Goal: Use online tool/utility: Utilize a website feature to perform a specific function

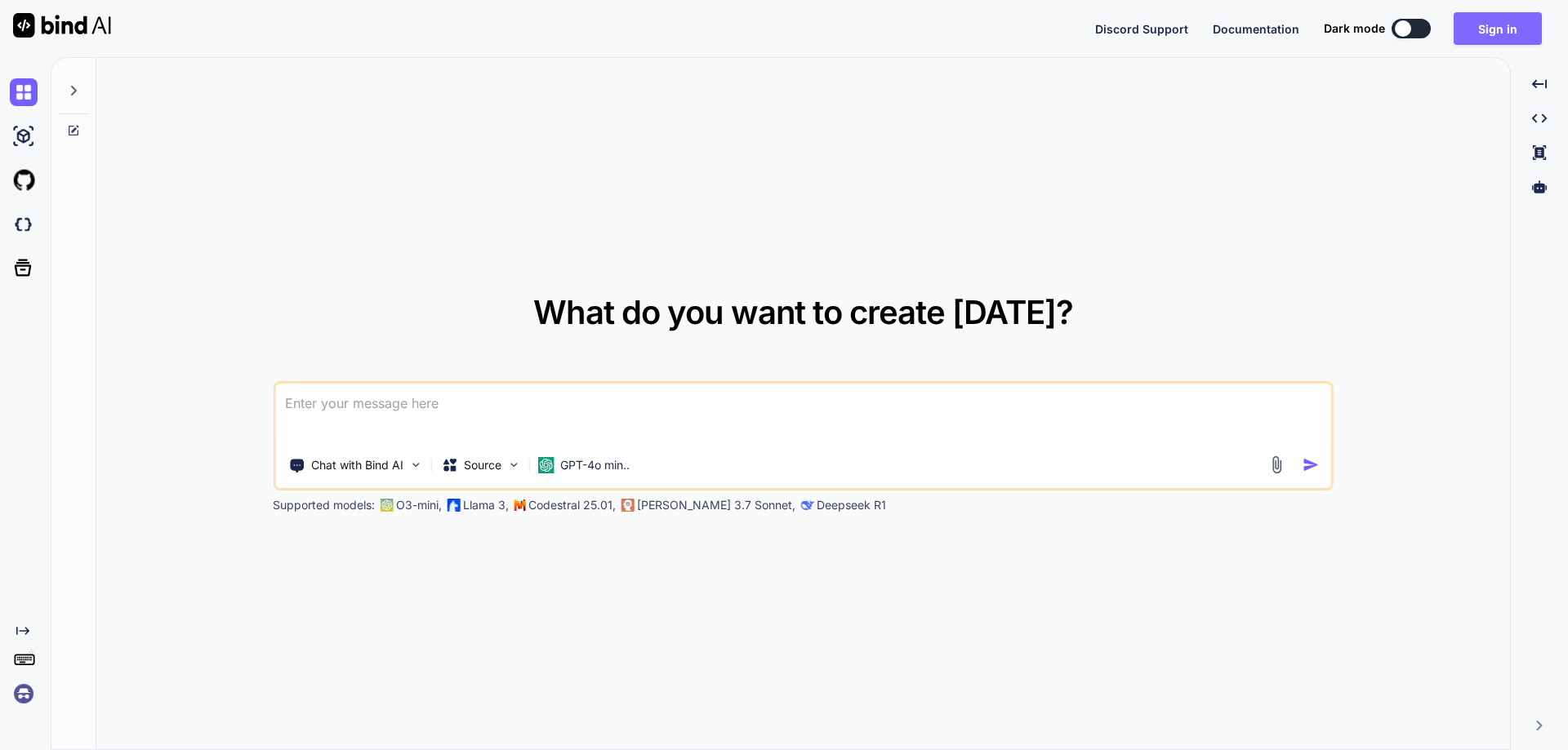
click at [1485, 36] on button "Sign in" at bounding box center [1498, 28] width 88 height 33
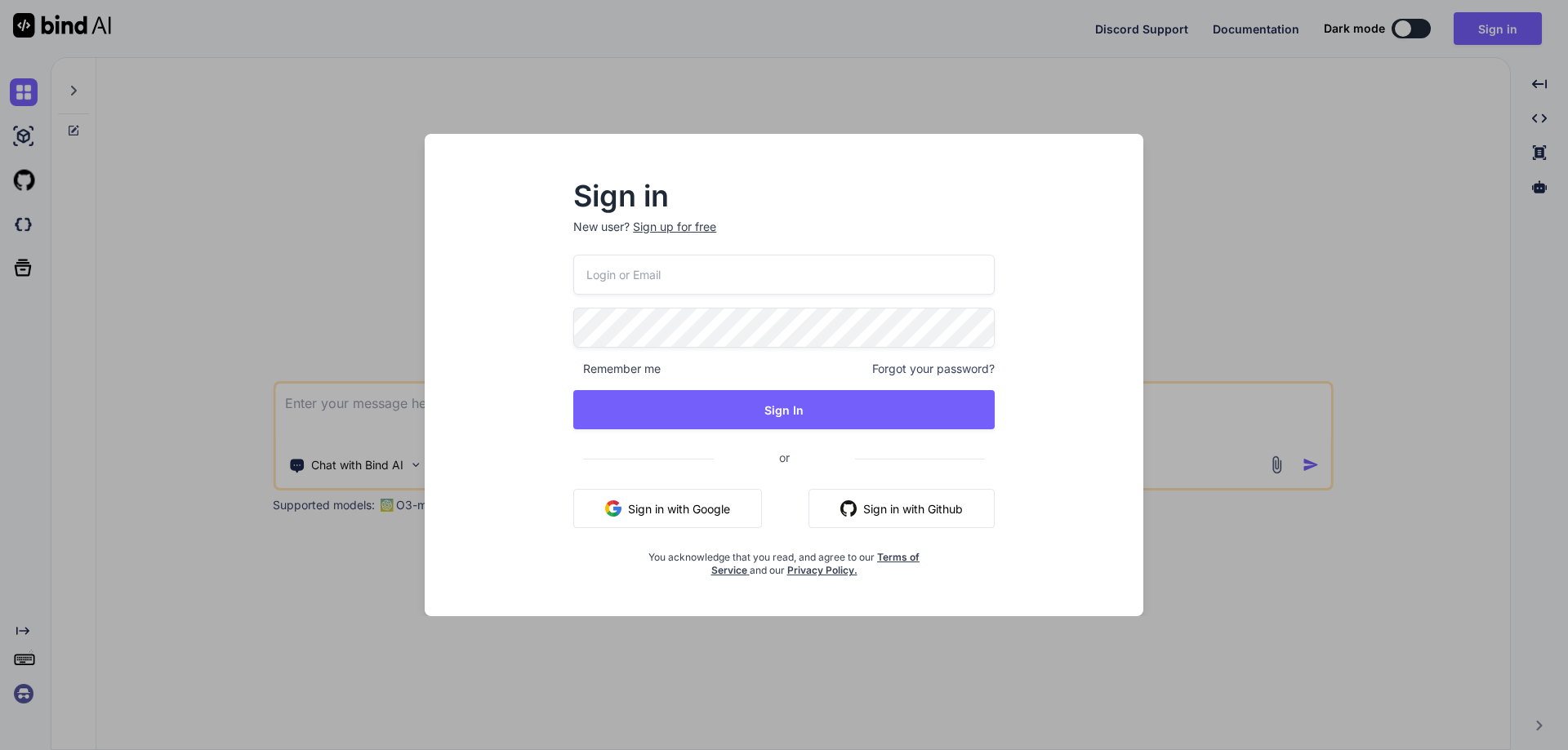
click at [687, 262] on input "email" at bounding box center [784, 274] width 421 height 40
paste input "[EMAIL_ADDRESS][DOMAIN_NAME]"
type input "[EMAIL_ADDRESS][DOMAIN_NAME]"
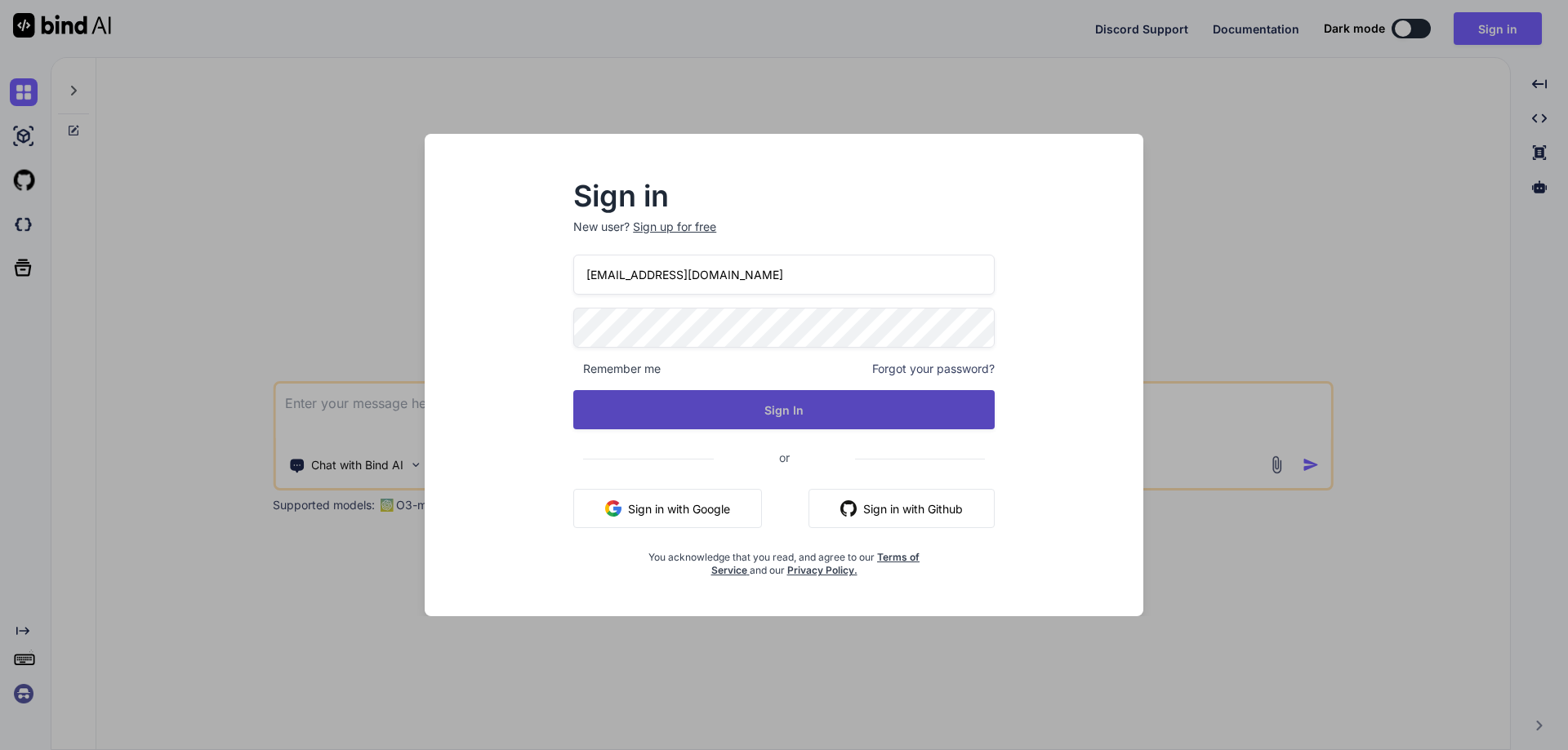
click at [792, 409] on button "Sign In" at bounding box center [784, 410] width 421 height 39
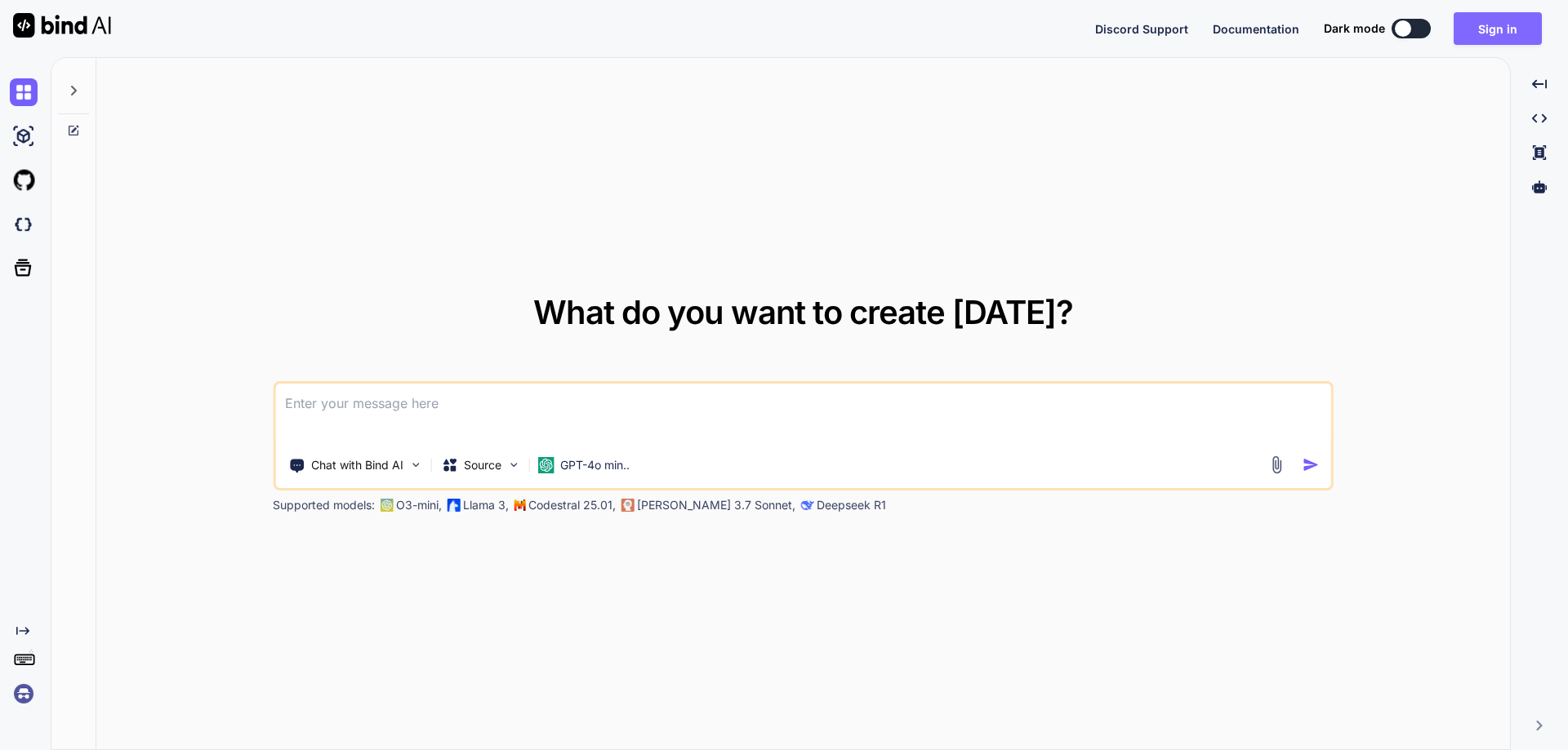
click at [1490, 26] on button "Sign in" at bounding box center [1498, 28] width 88 height 33
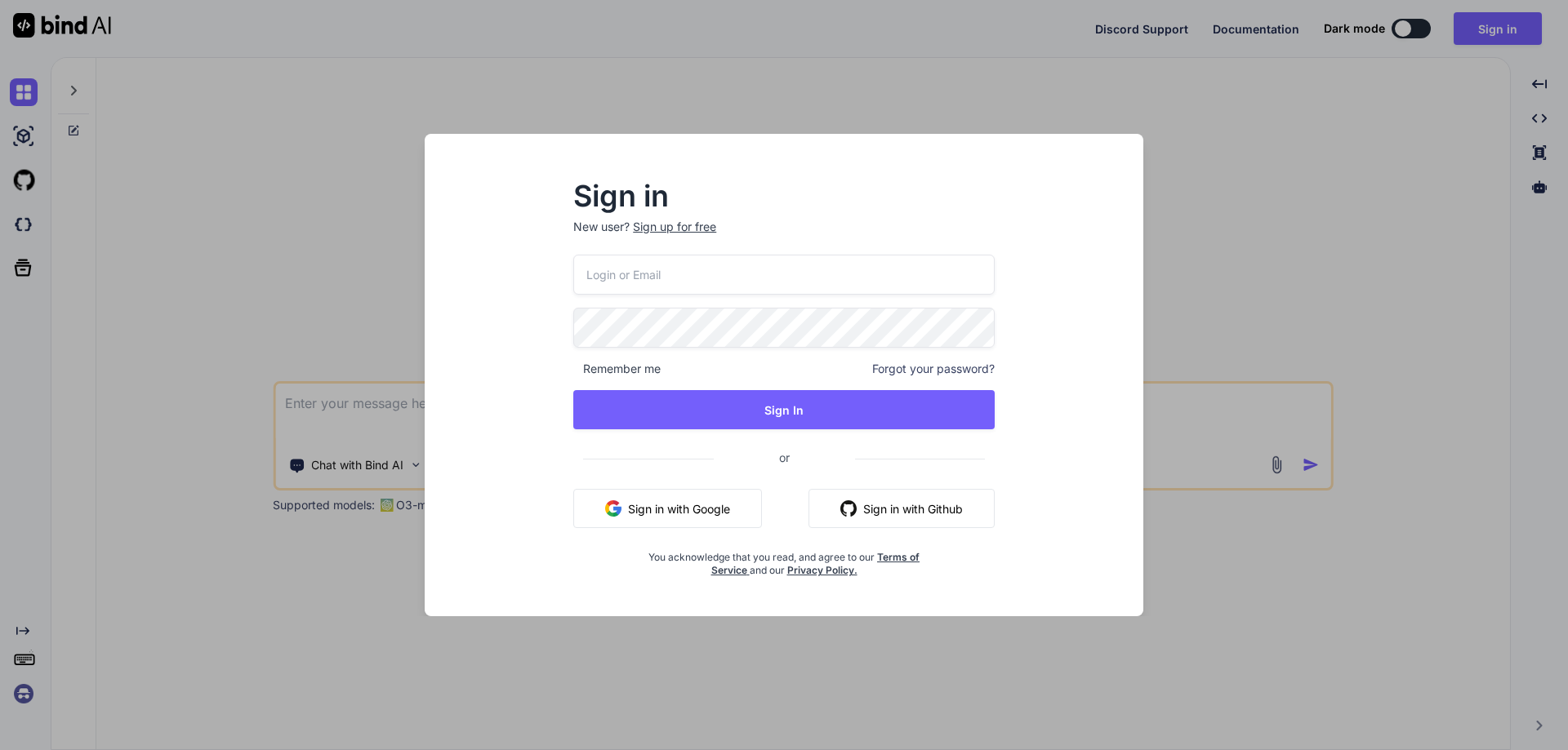
drag, startPoint x: 704, startPoint y: 264, endPoint x: 720, endPoint y: 294, distance: 34.0
click at [706, 269] on input "email" at bounding box center [784, 274] width 421 height 40
paste input "chetuk8860@yopmail.com"
type input "chetuk8860@yopmail.com"
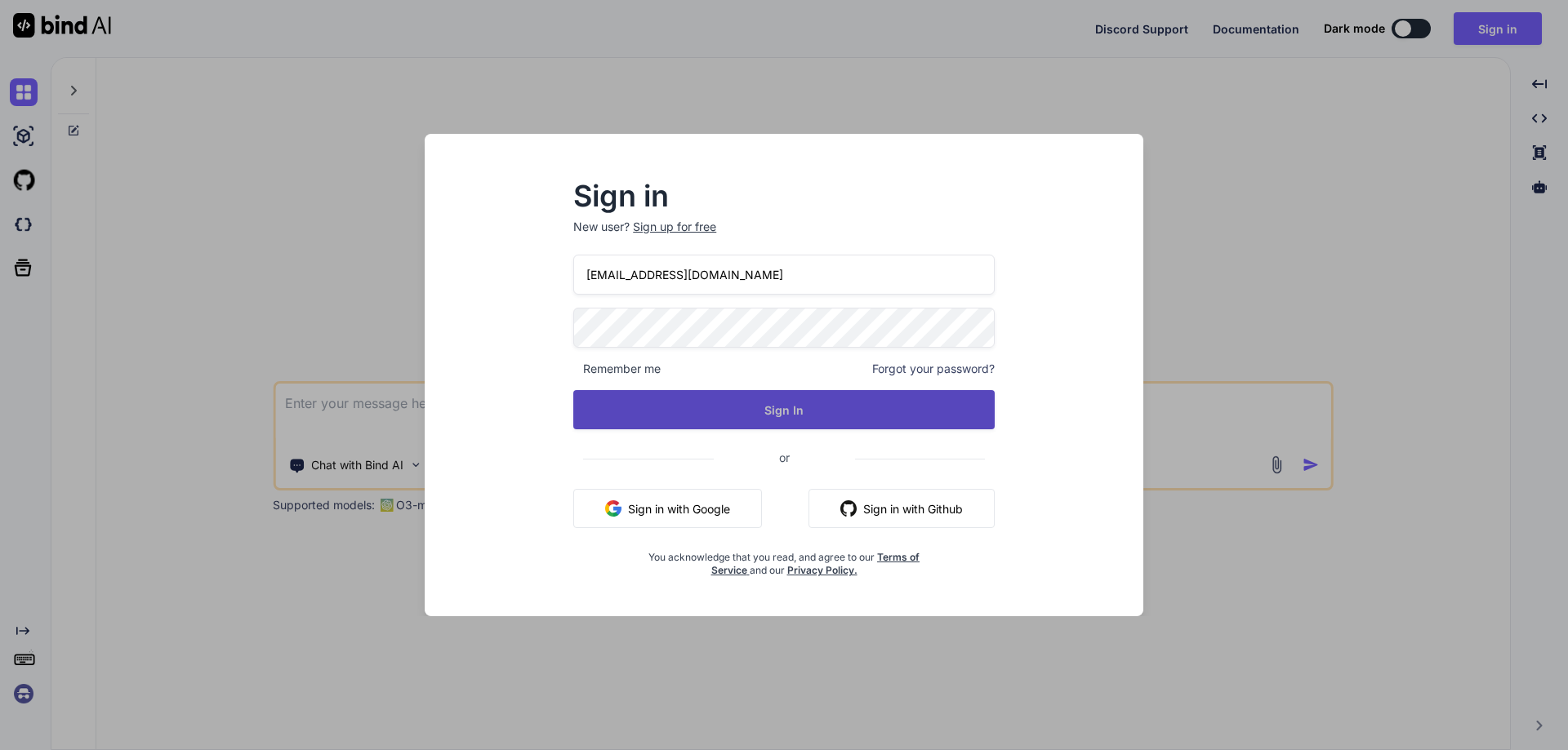
click at [738, 400] on button "Sign In" at bounding box center [784, 410] width 421 height 39
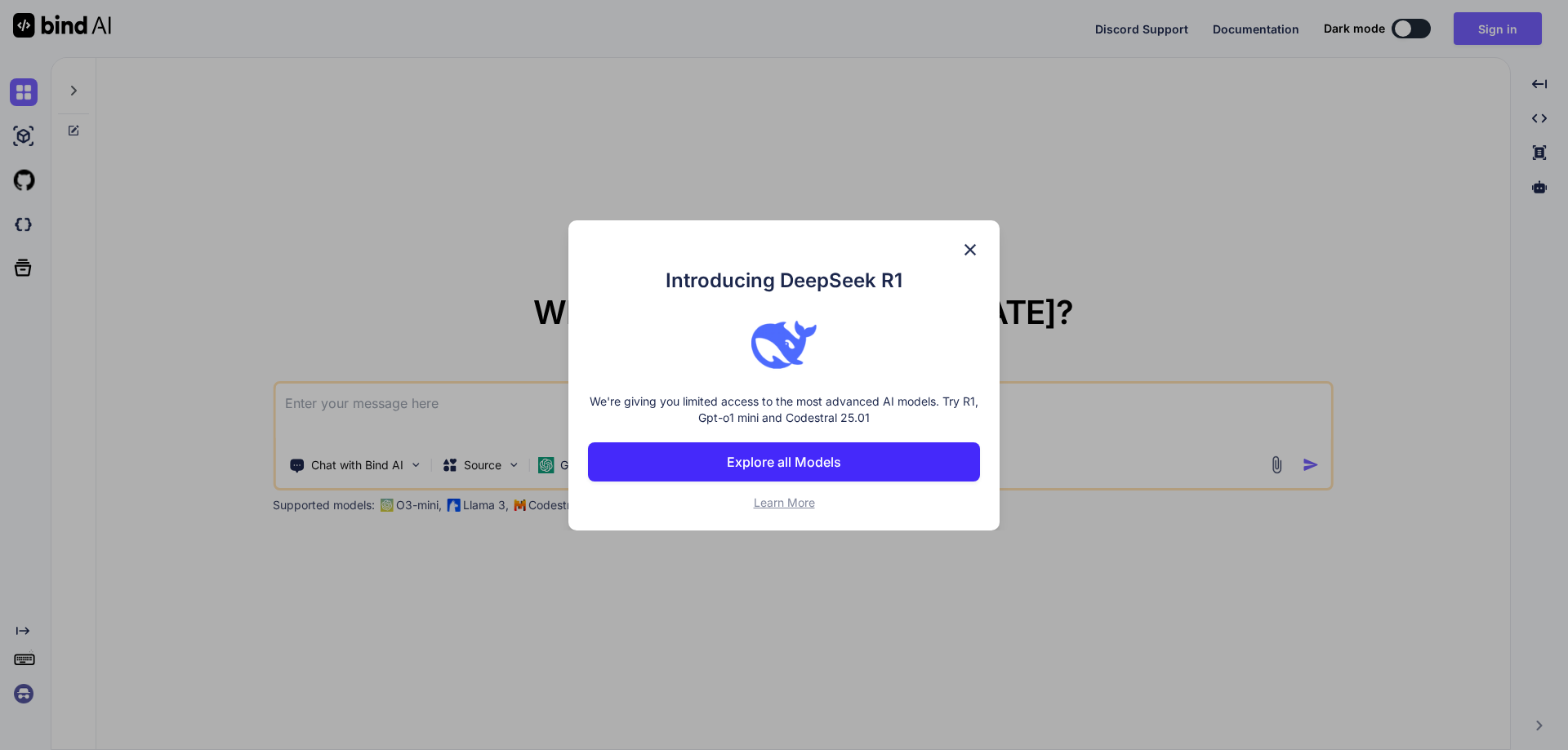
click at [967, 249] on img at bounding box center [970, 249] width 19 height 19
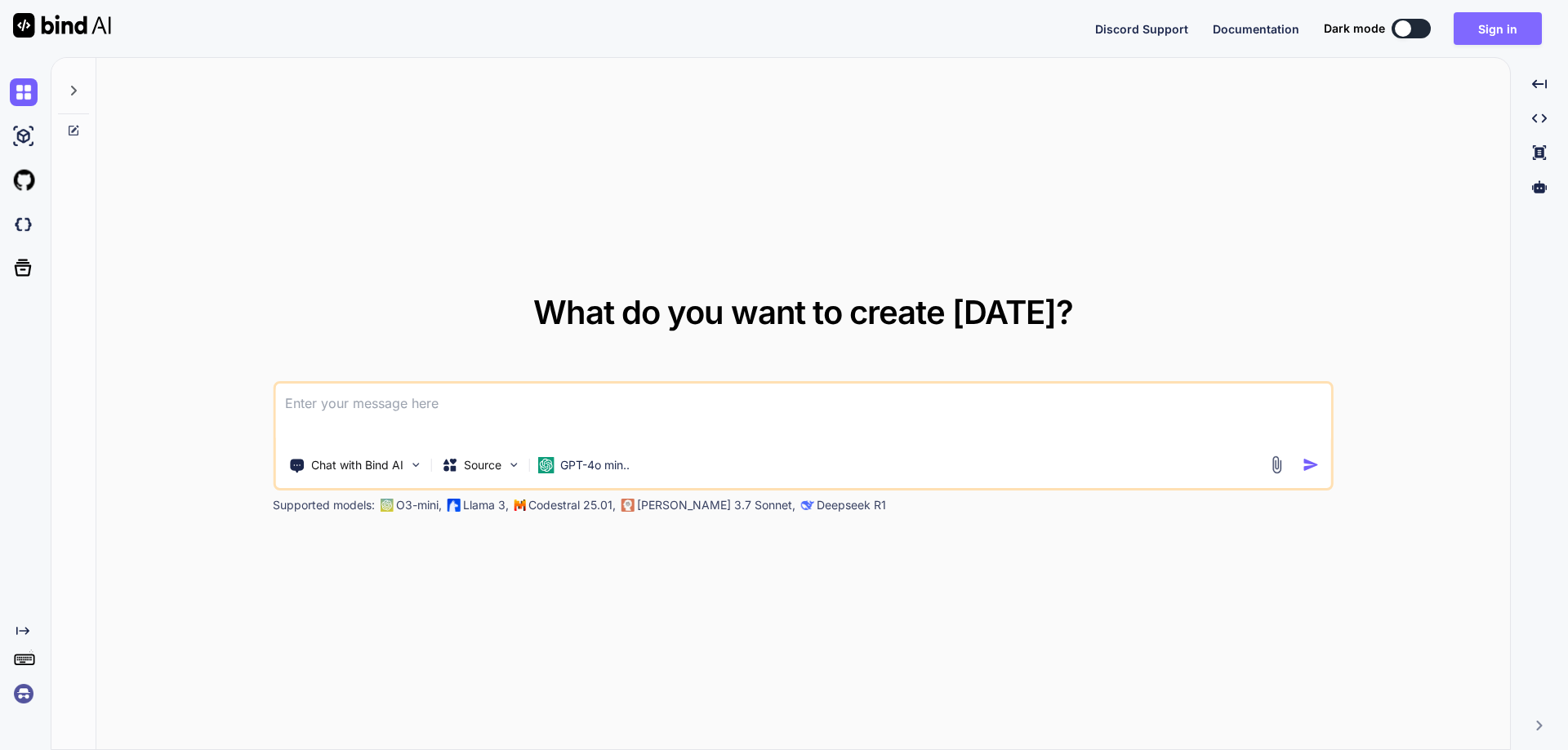
click at [1490, 38] on button "Sign in" at bounding box center [1498, 28] width 88 height 33
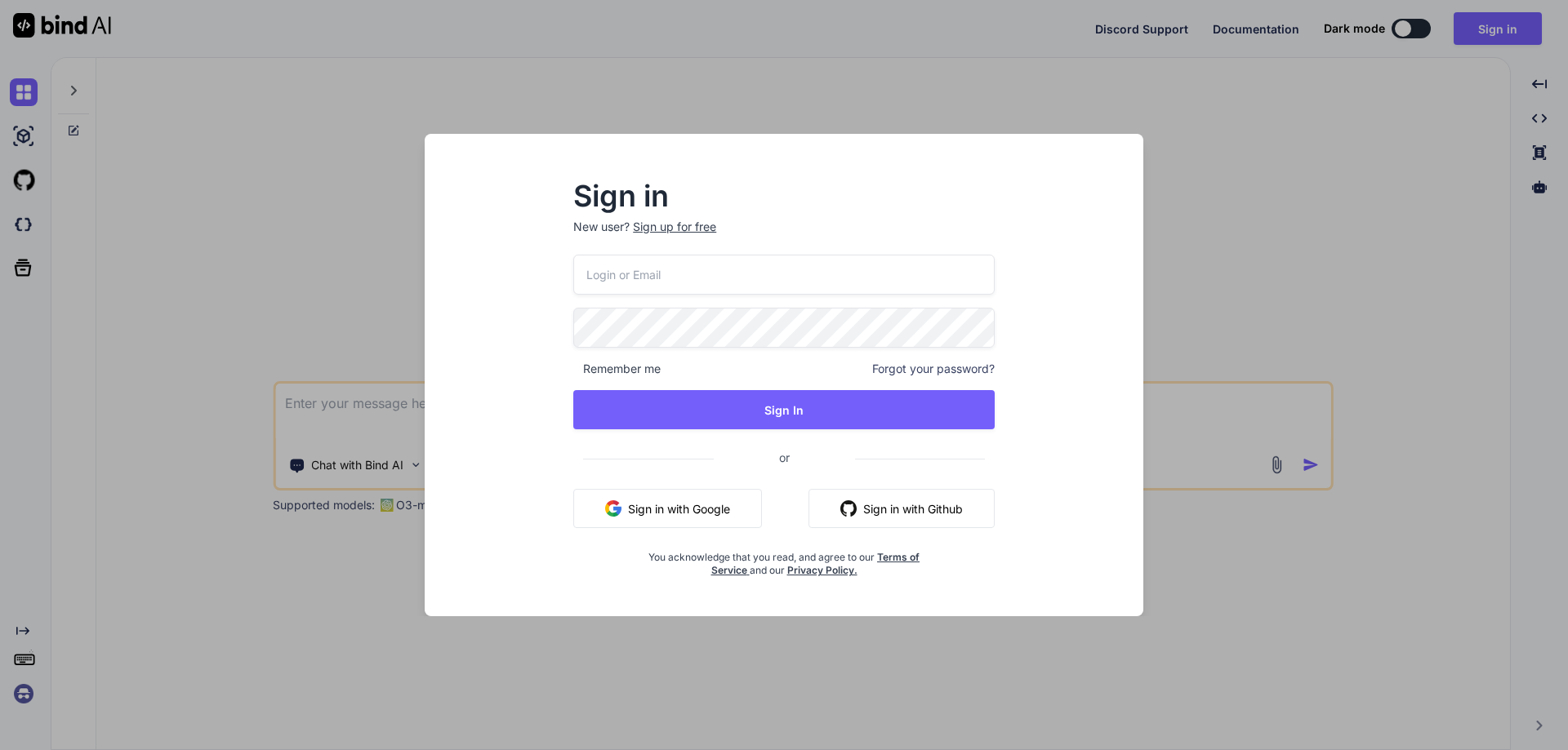
click at [668, 268] on input "email" at bounding box center [784, 274] width 421 height 40
paste input "chetuk8860@yopmail.com"
type input "chetuk8860@yopmail.com"
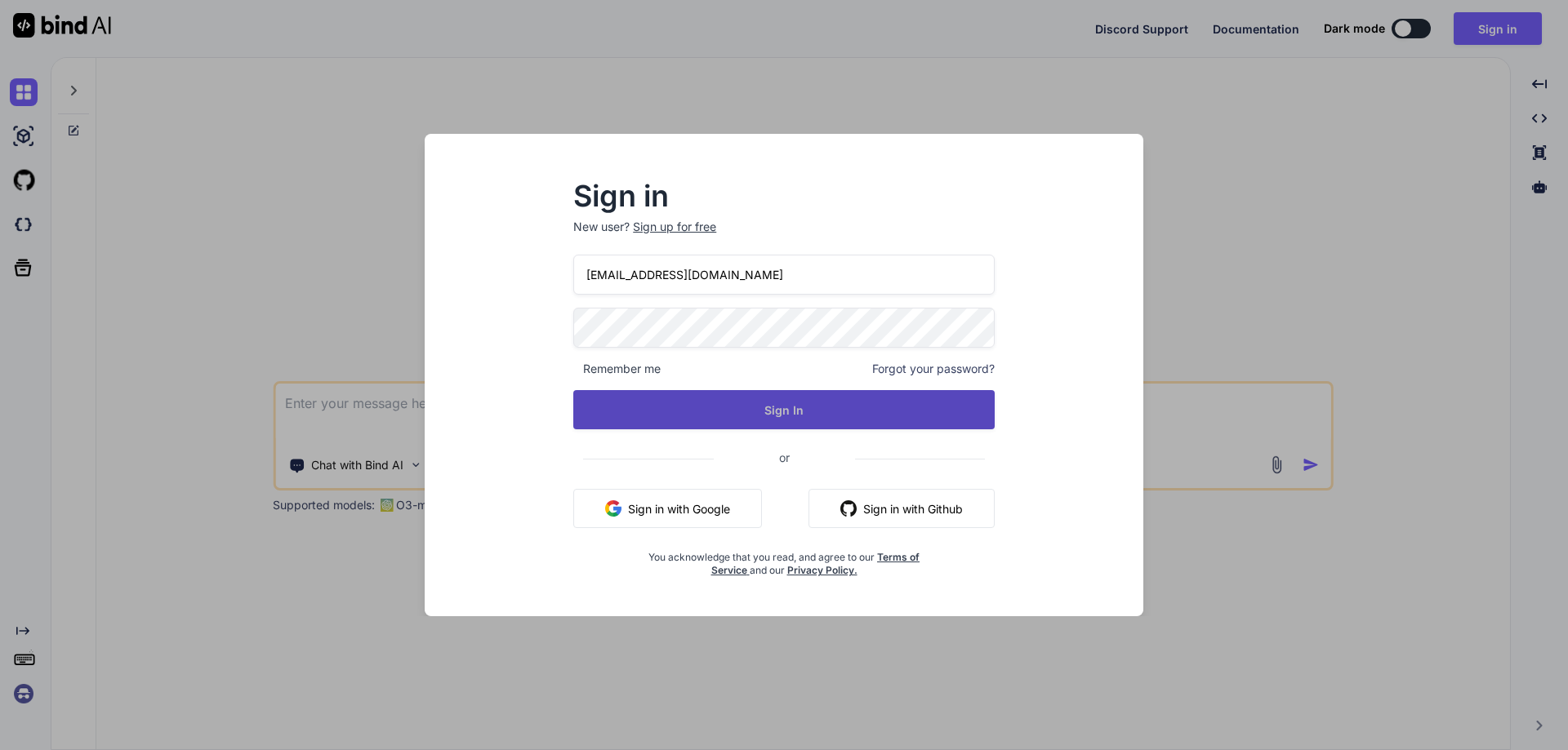
click at [772, 417] on button "Sign In" at bounding box center [784, 410] width 421 height 39
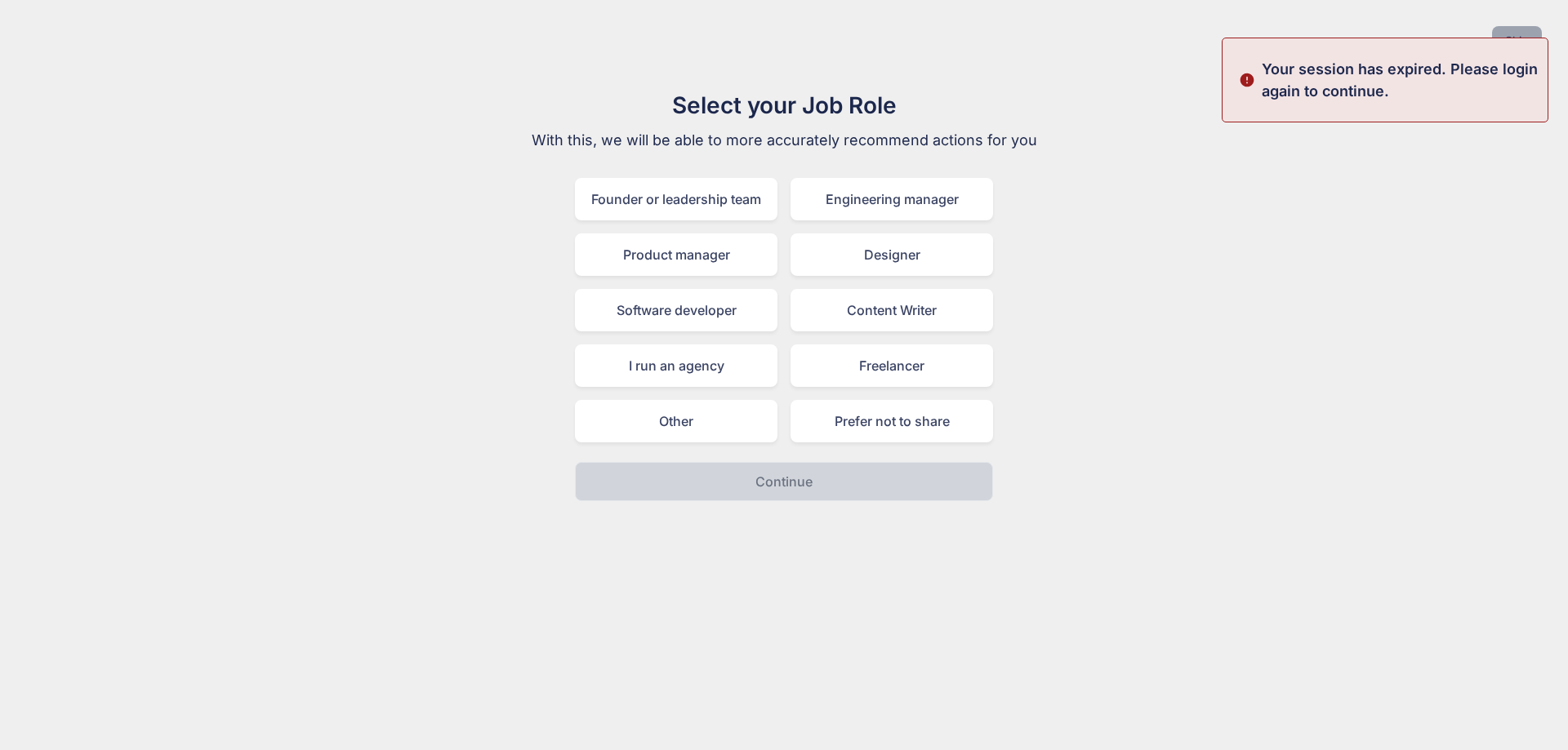
click at [1520, 33] on button "Skip" at bounding box center [1517, 40] width 50 height 29
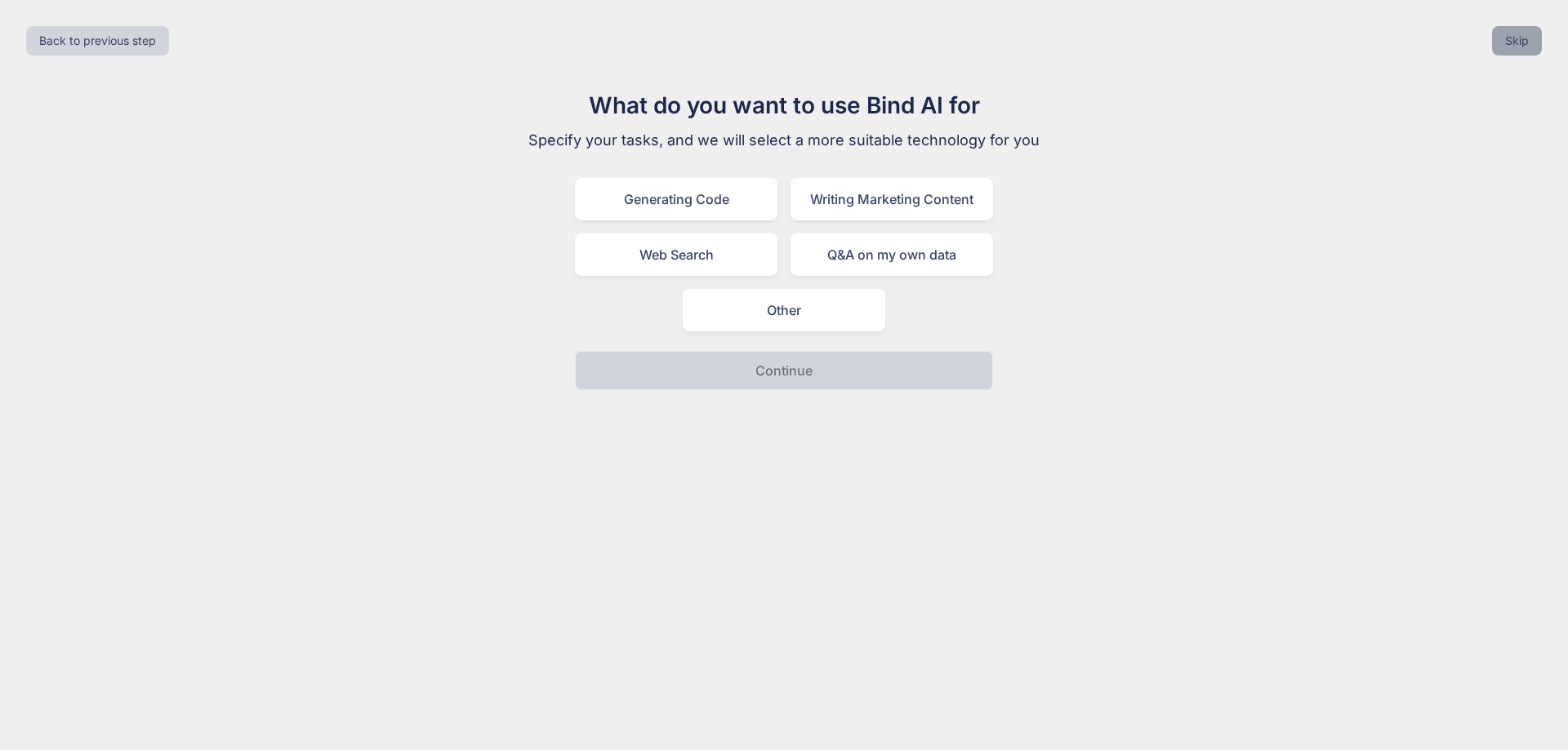
click at [1520, 33] on button "Skip" at bounding box center [1517, 40] width 50 height 29
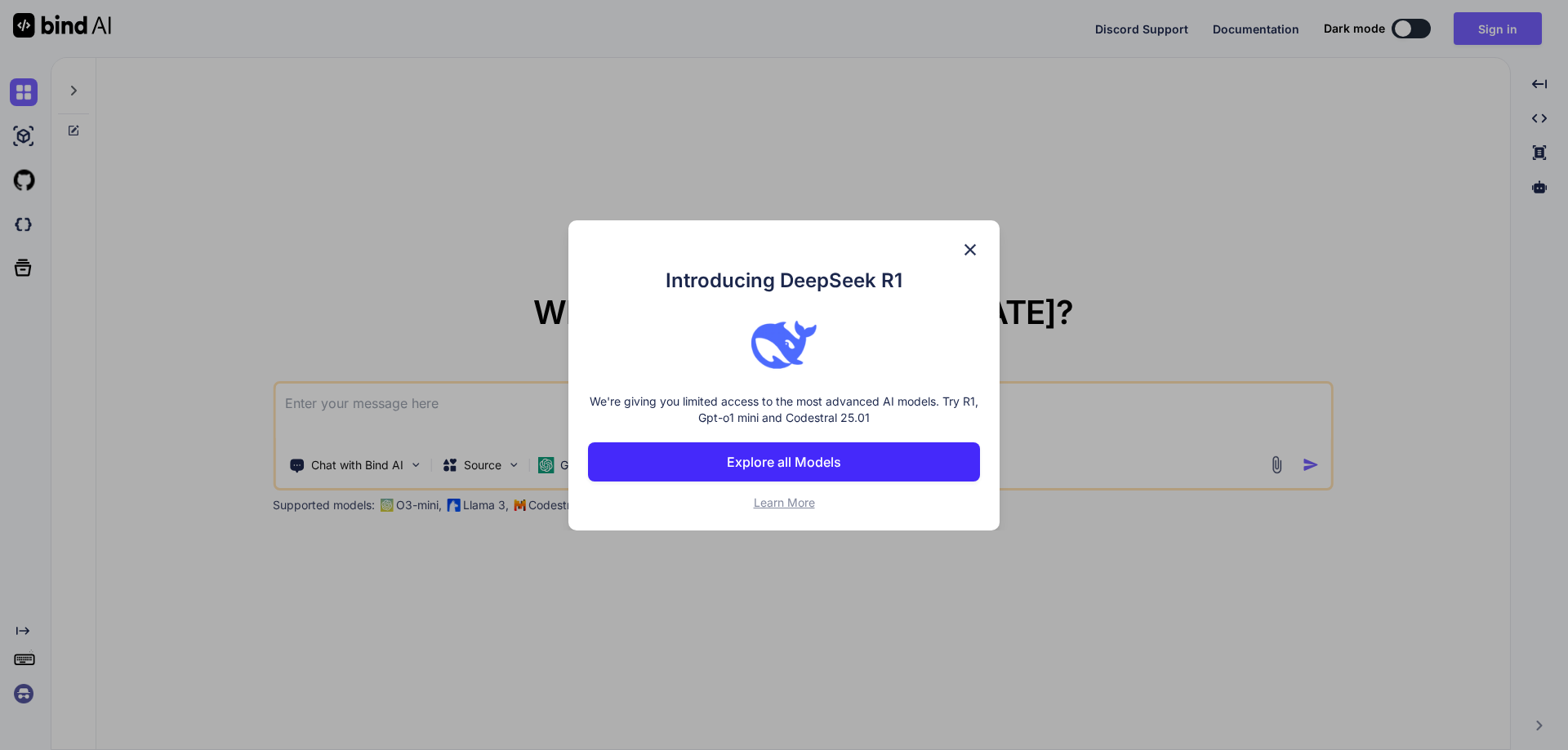
click at [971, 249] on img at bounding box center [970, 249] width 19 height 19
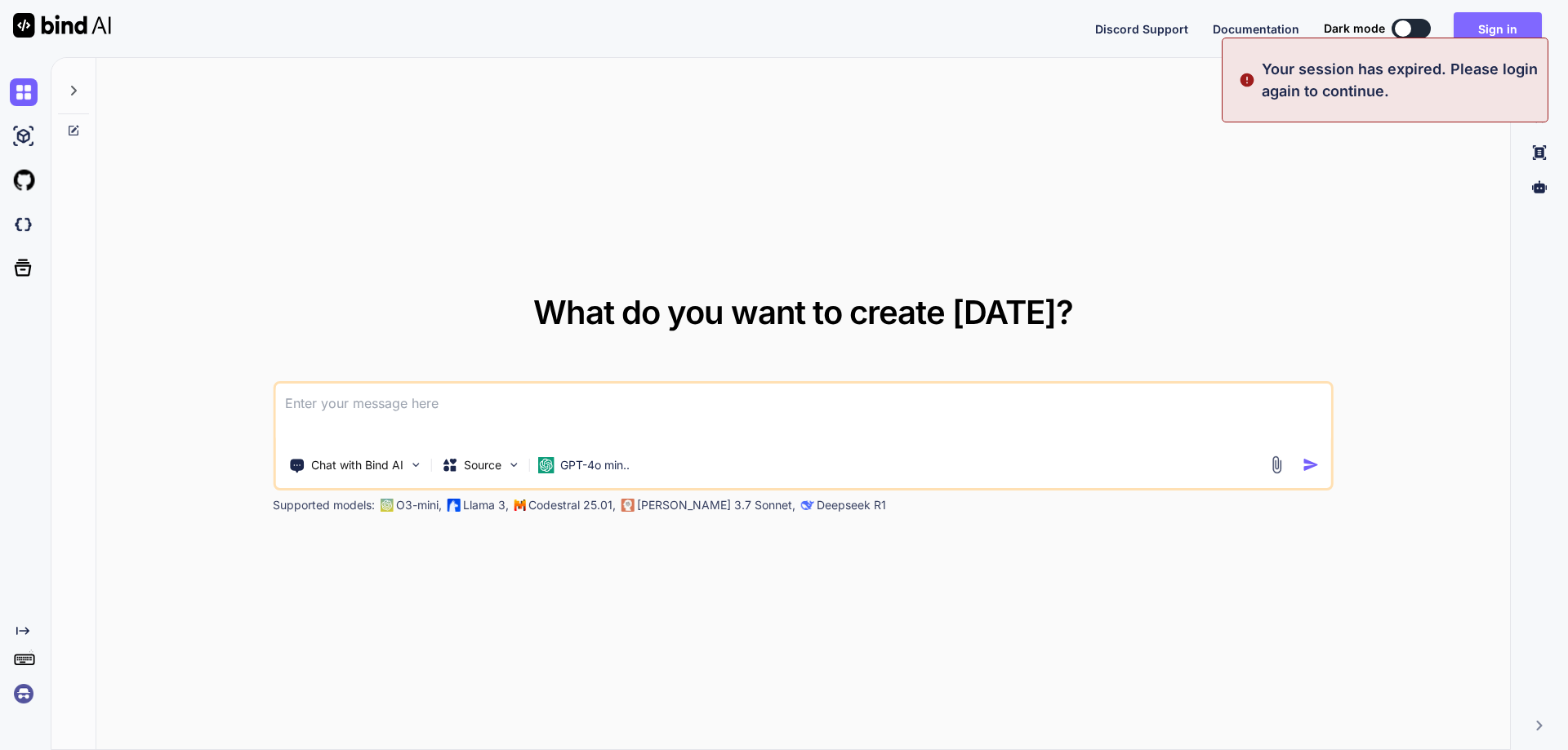
click at [1490, 28] on button "Sign in" at bounding box center [1498, 28] width 88 height 33
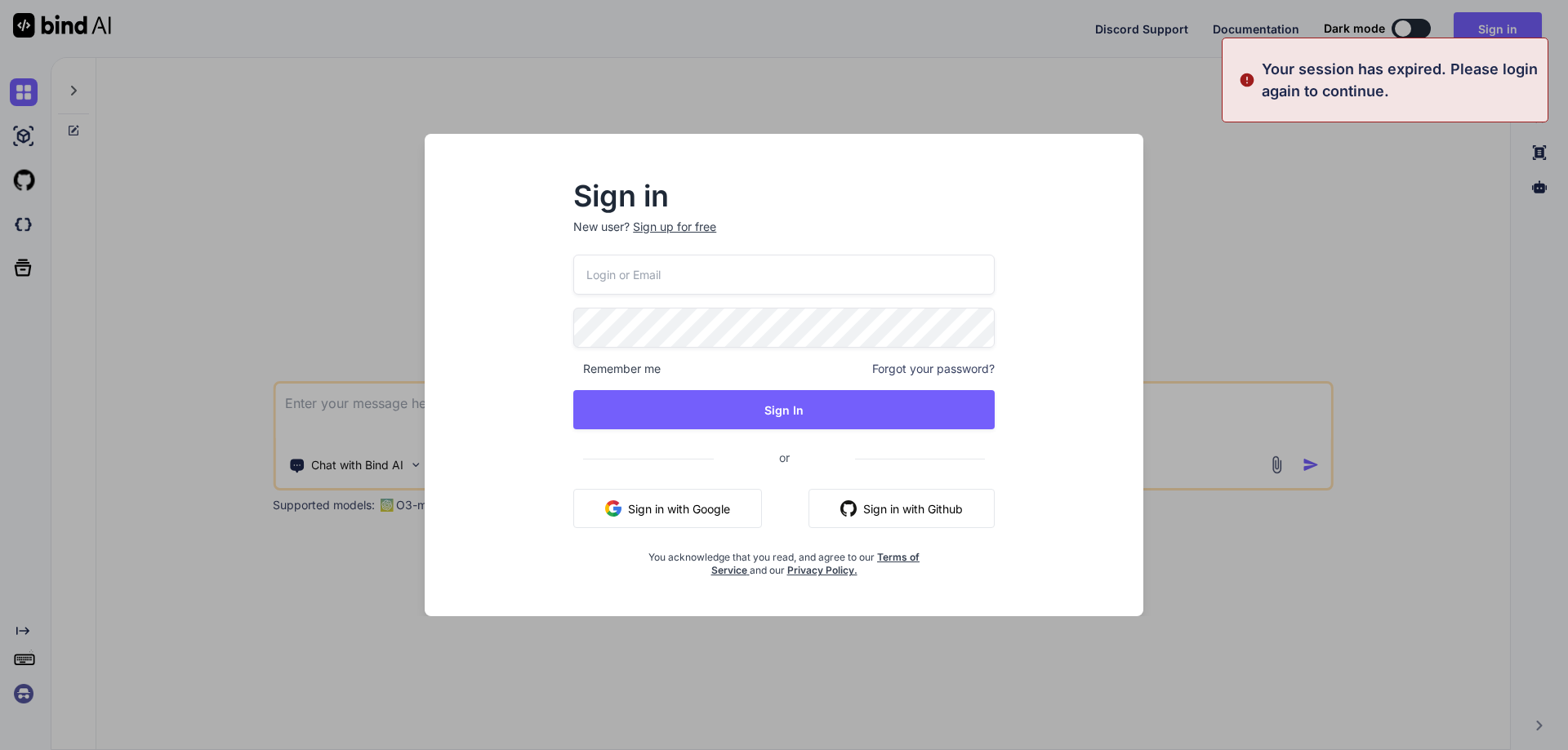
click at [808, 268] on input "email" at bounding box center [784, 274] width 421 height 40
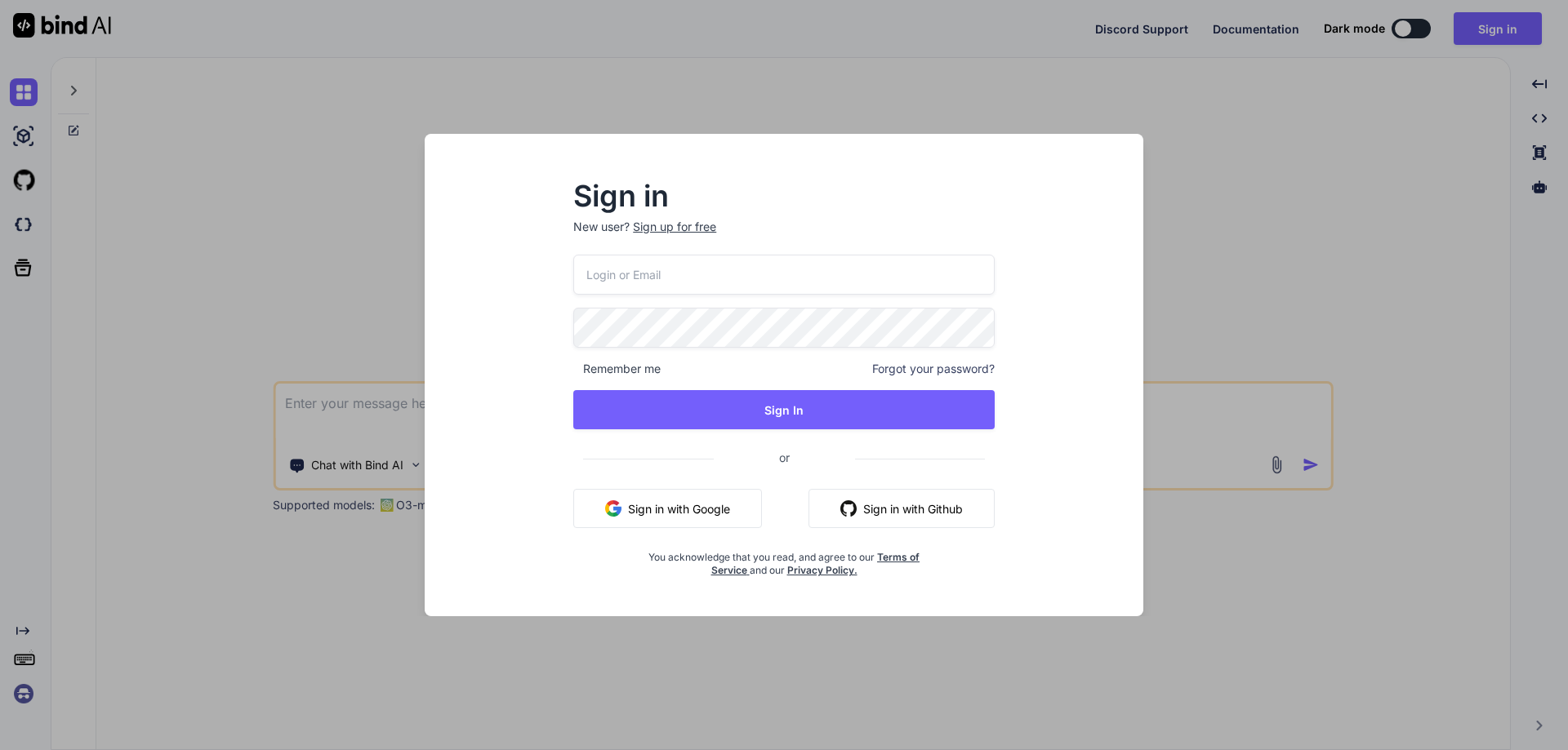
paste input "chetuk8860@yopmail.com"
type input "chetuk8860@yopmail.com"
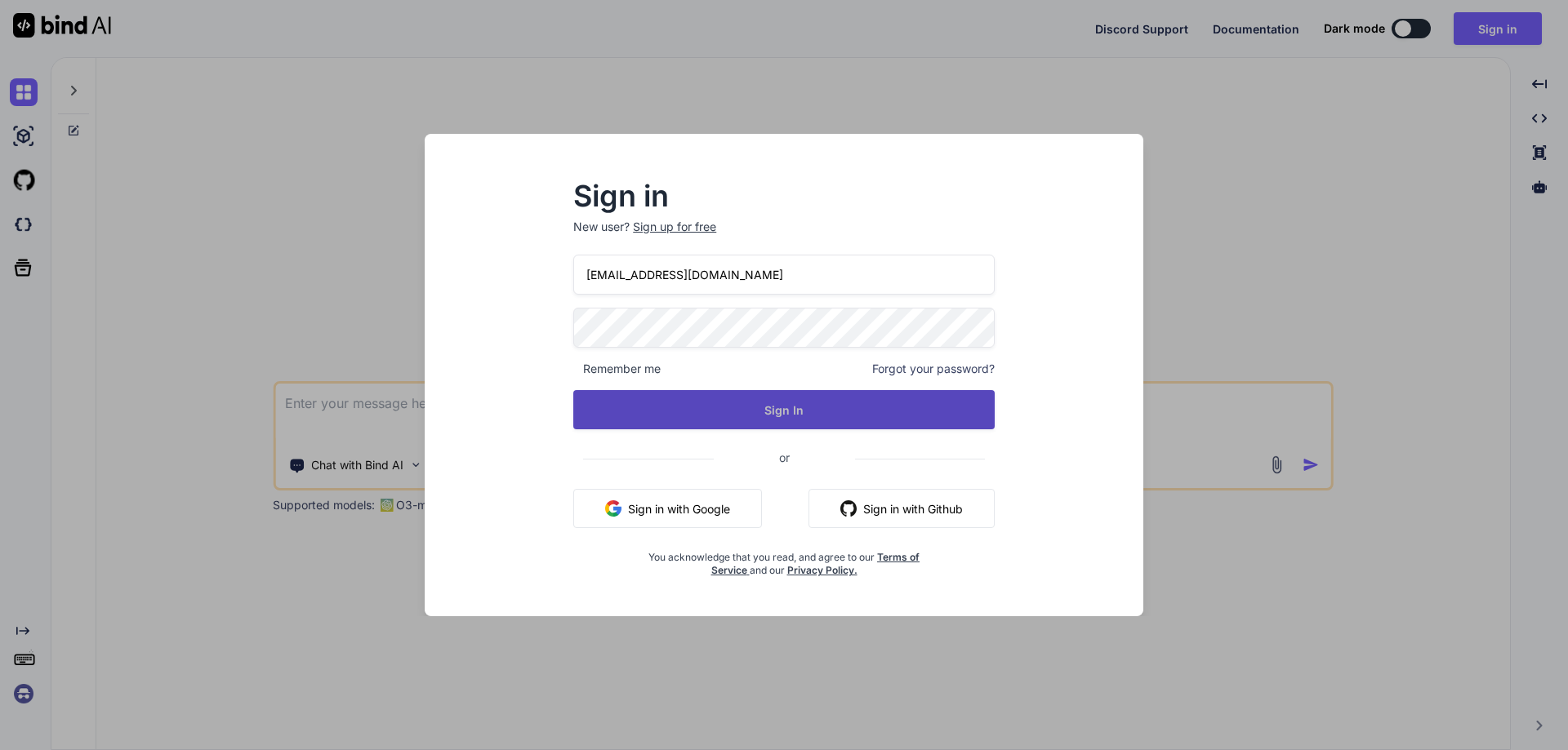
click at [790, 406] on button "Sign In" at bounding box center [784, 410] width 421 height 39
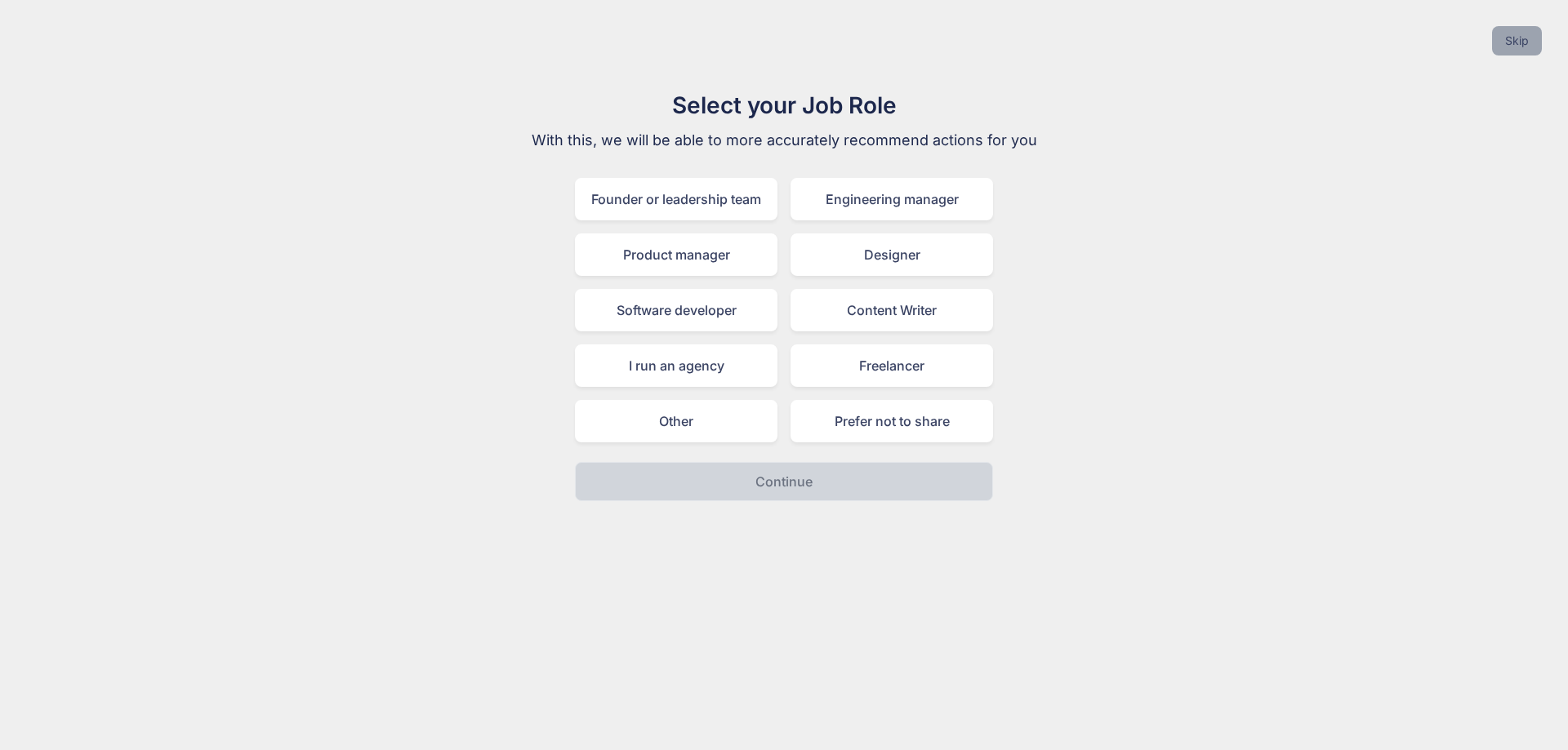
click at [1510, 27] on button "Skip" at bounding box center [1517, 40] width 50 height 29
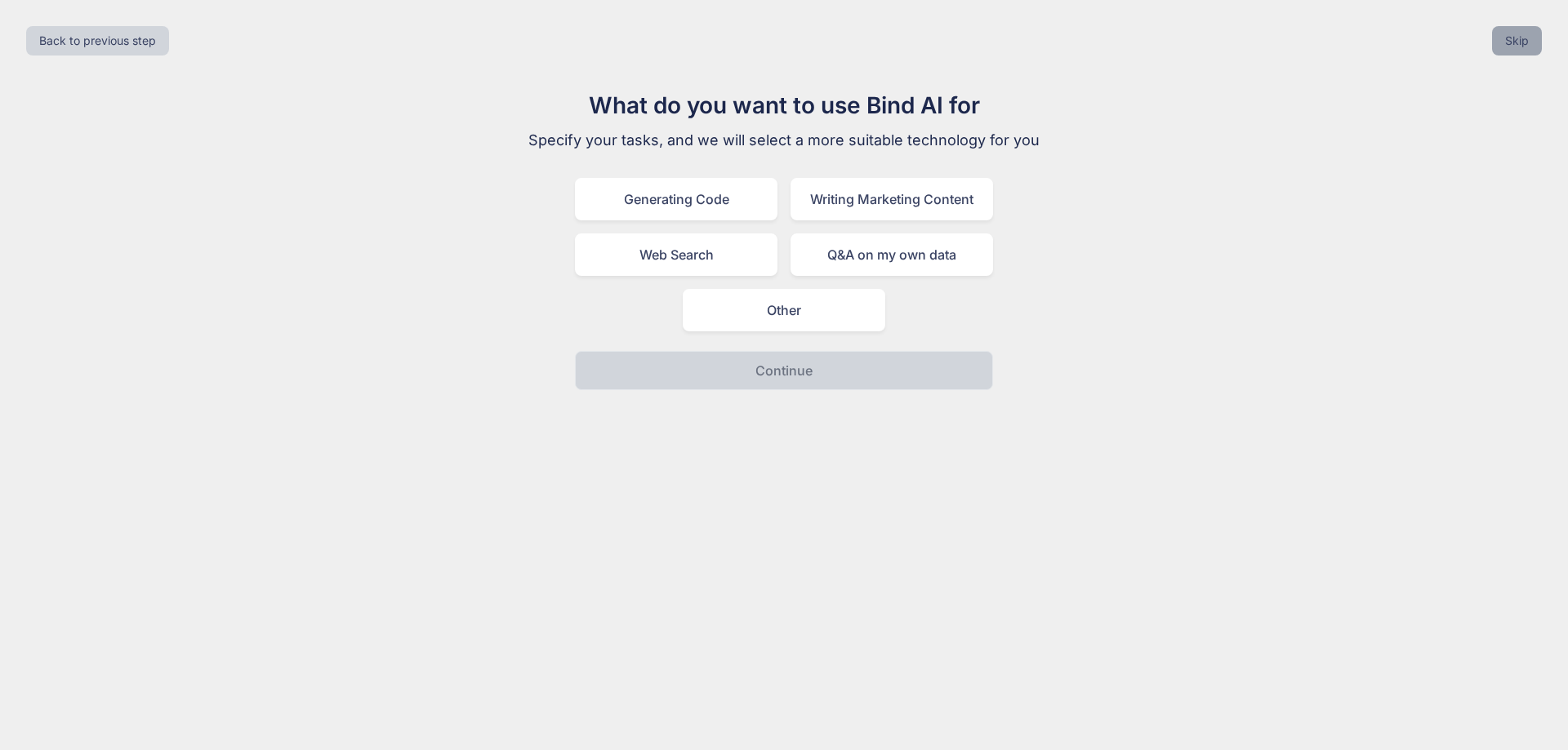
click at [1511, 35] on button "Skip" at bounding box center [1517, 40] width 50 height 29
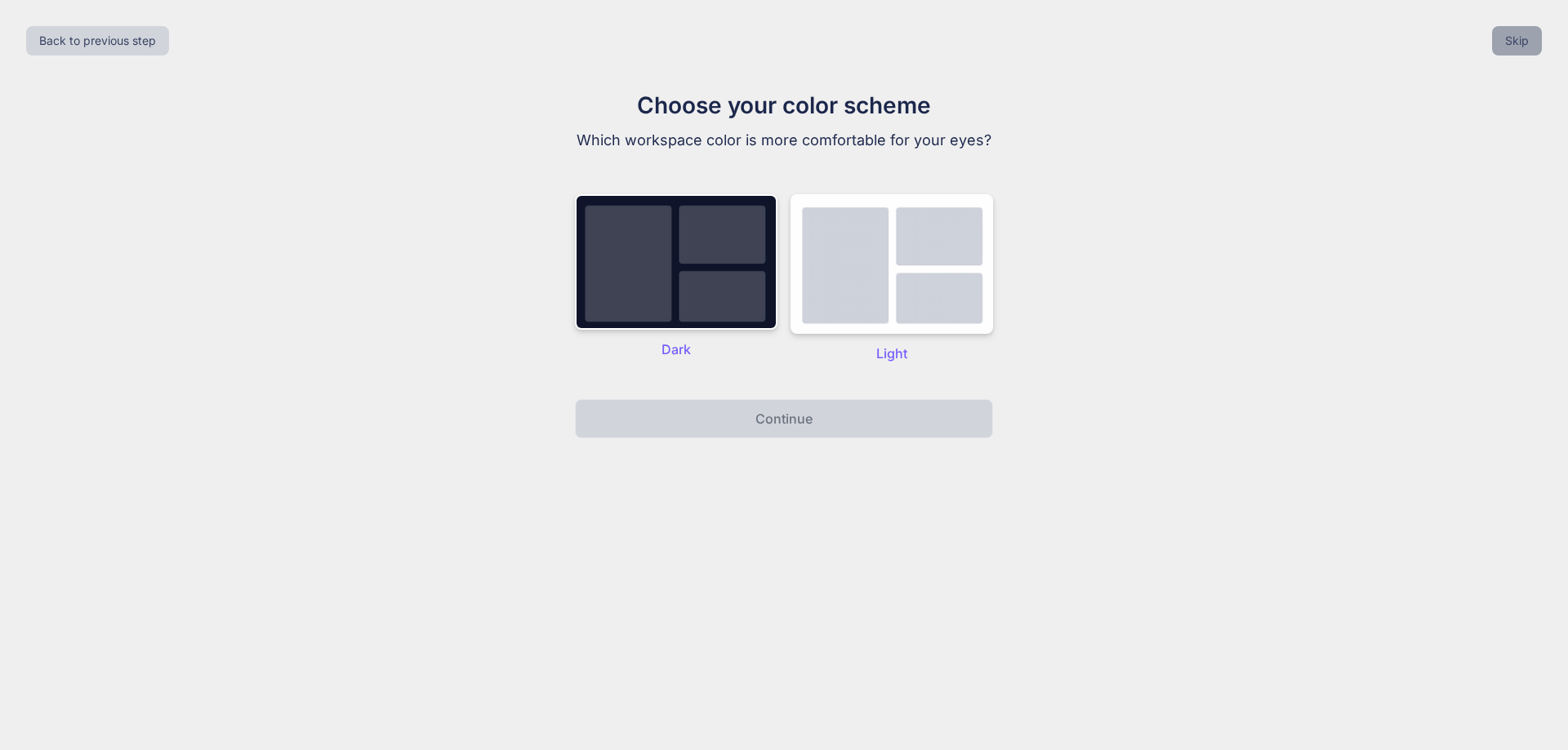
click at [1515, 43] on button "Skip" at bounding box center [1517, 40] width 50 height 29
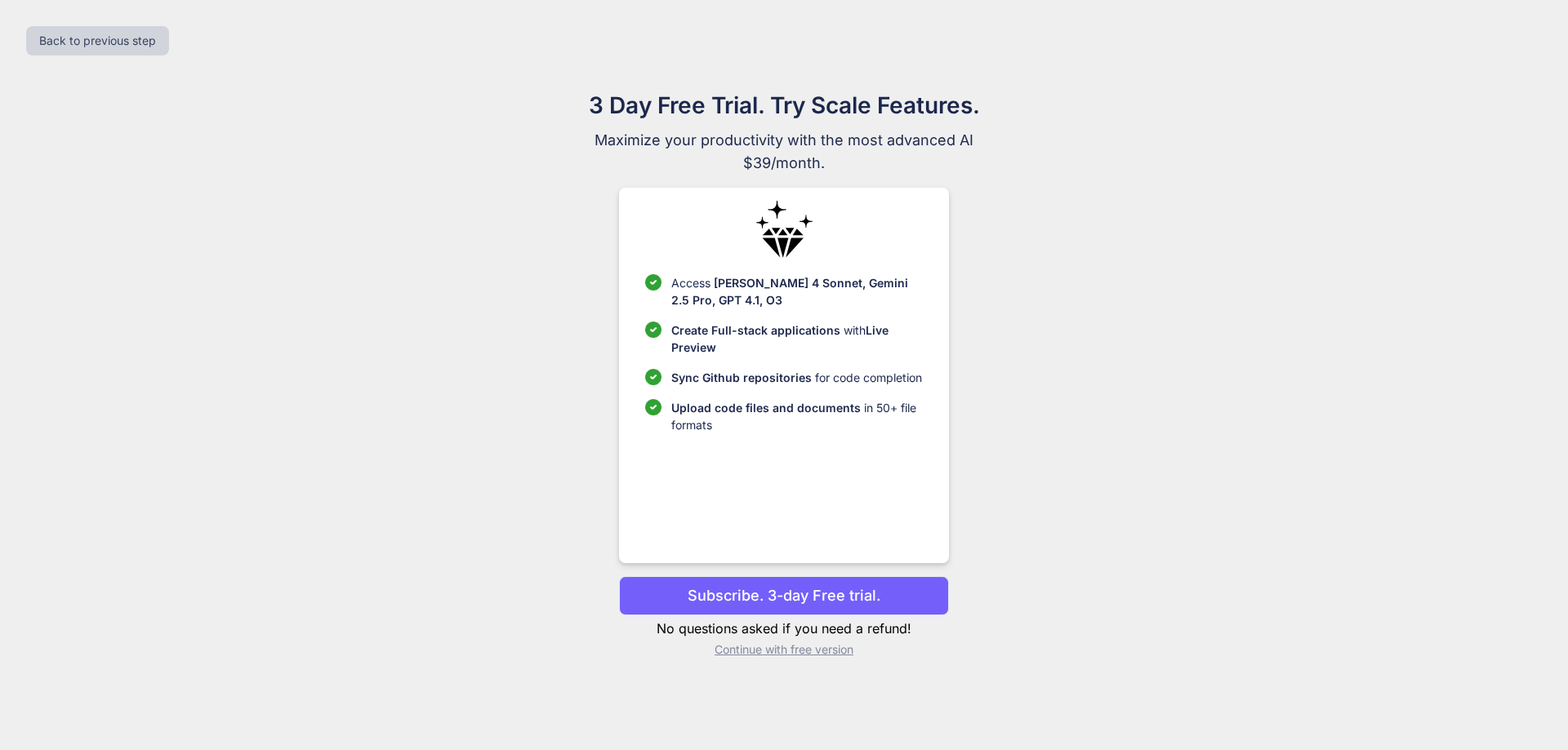
click at [780, 652] on p "Continue with free version" at bounding box center [784, 650] width 329 height 17
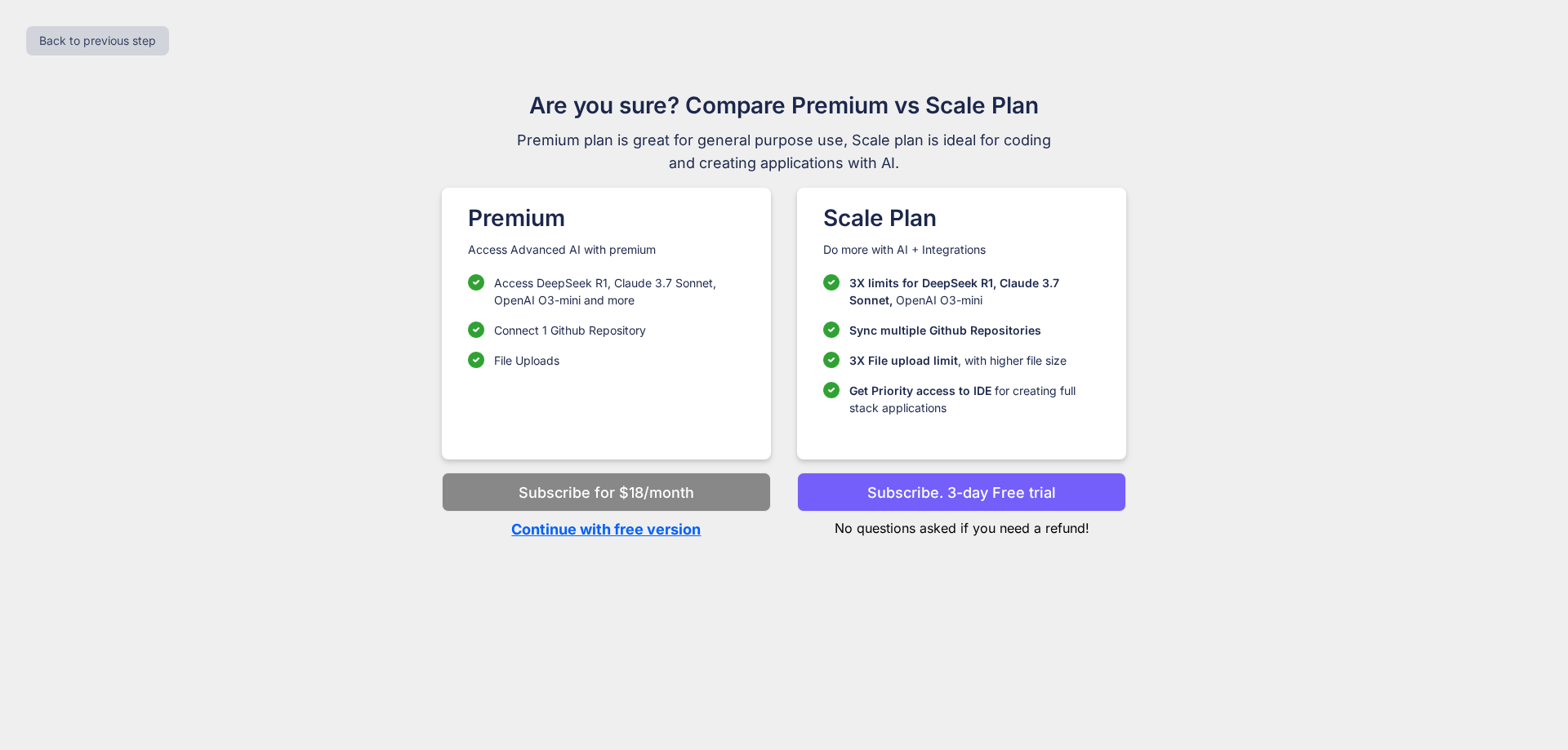
click at [625, 531] on p "Continue with free version" at bounding box center [606, 529] width 329 height 22
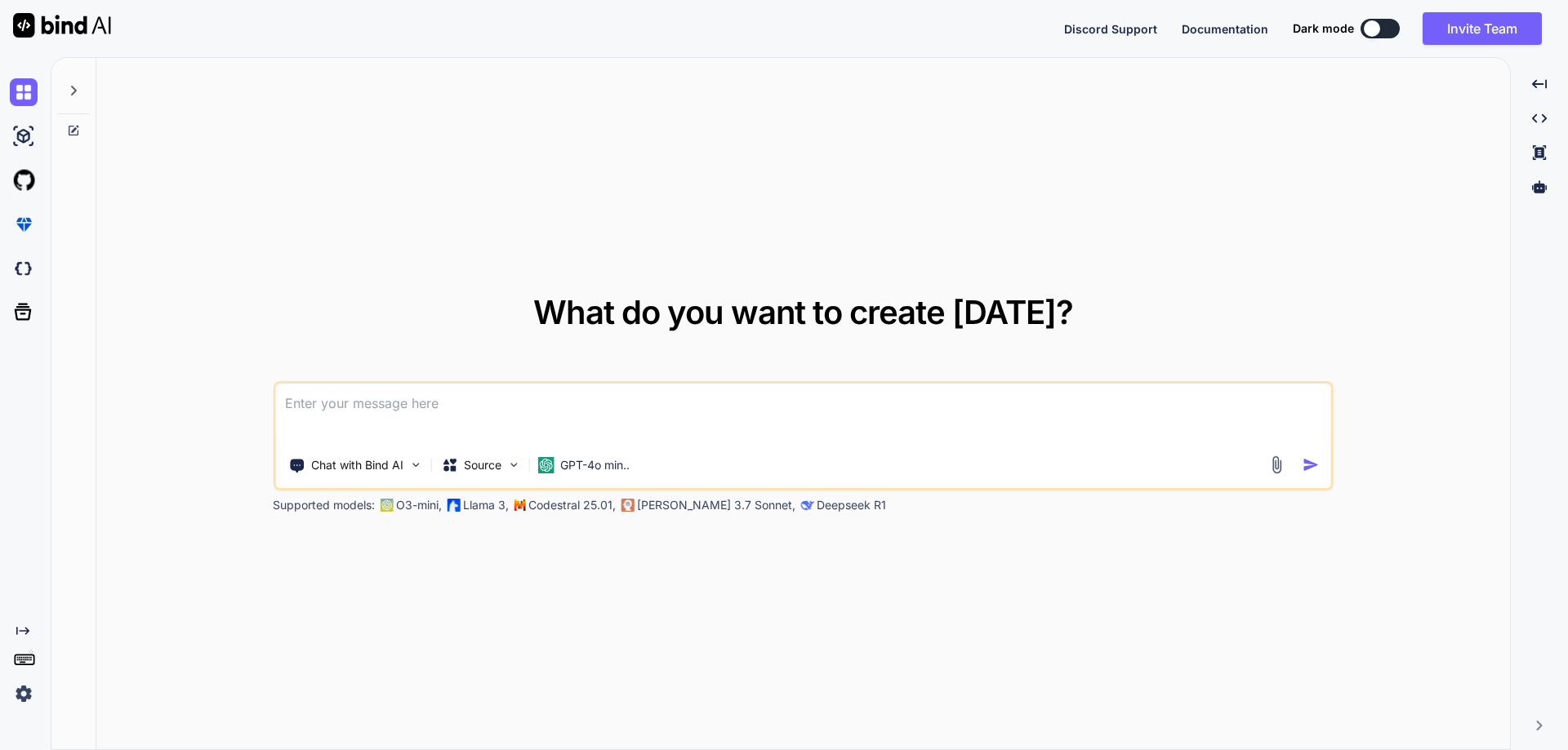
click at [567, 410] on textarea at bounding box center [803, 414] width 1056 height 60
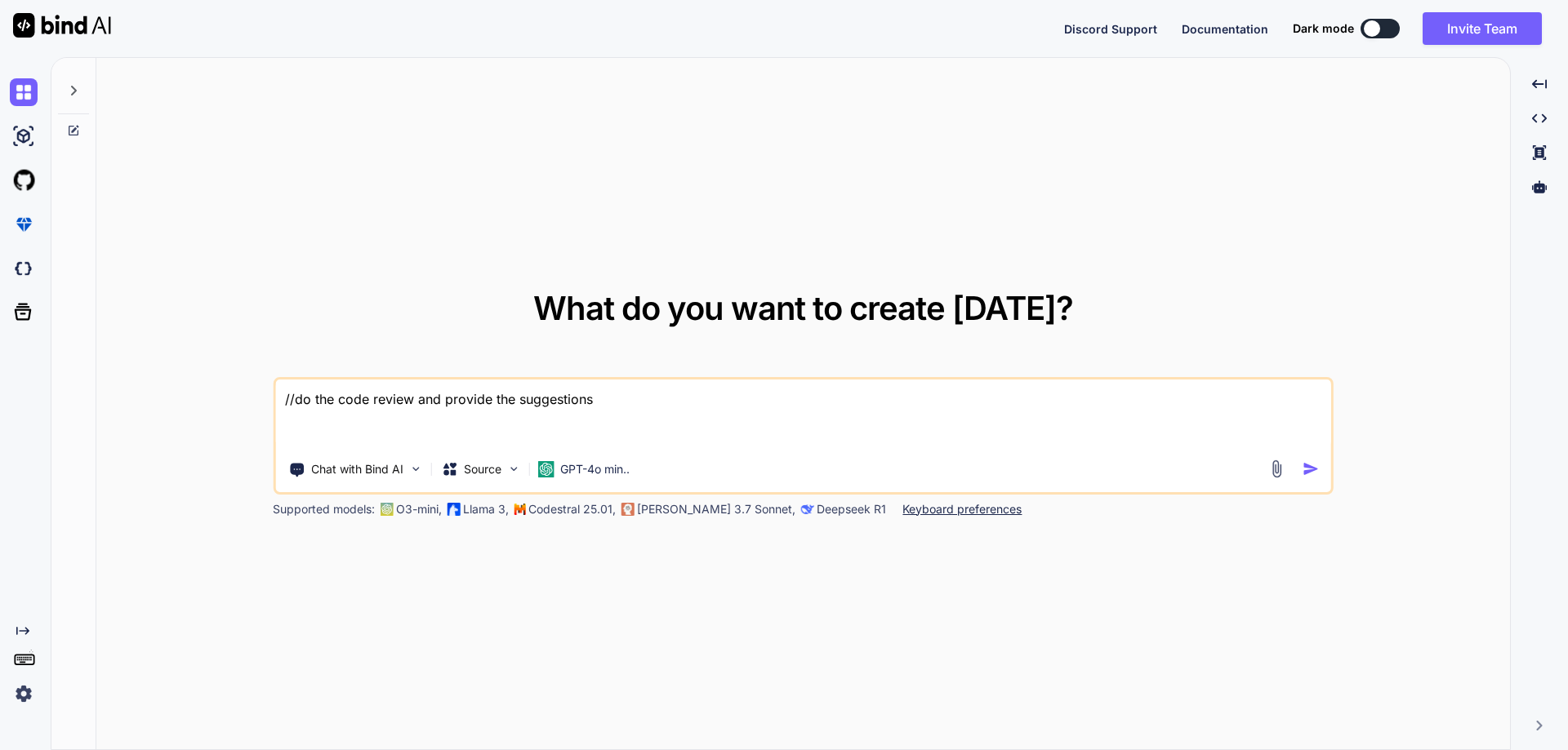
click at [539, 431] on textarea "//do the code review and provide the suggestions" at bounding box center [803, 414] width 1056 height 68
paste textarea "[HttpPost("CreateProject")] public async Task<IActionResult> CreateProject([Fro…"
type textarea "//do the code review and provide the suggestions [HttpPost("CreateProject")] pu…"
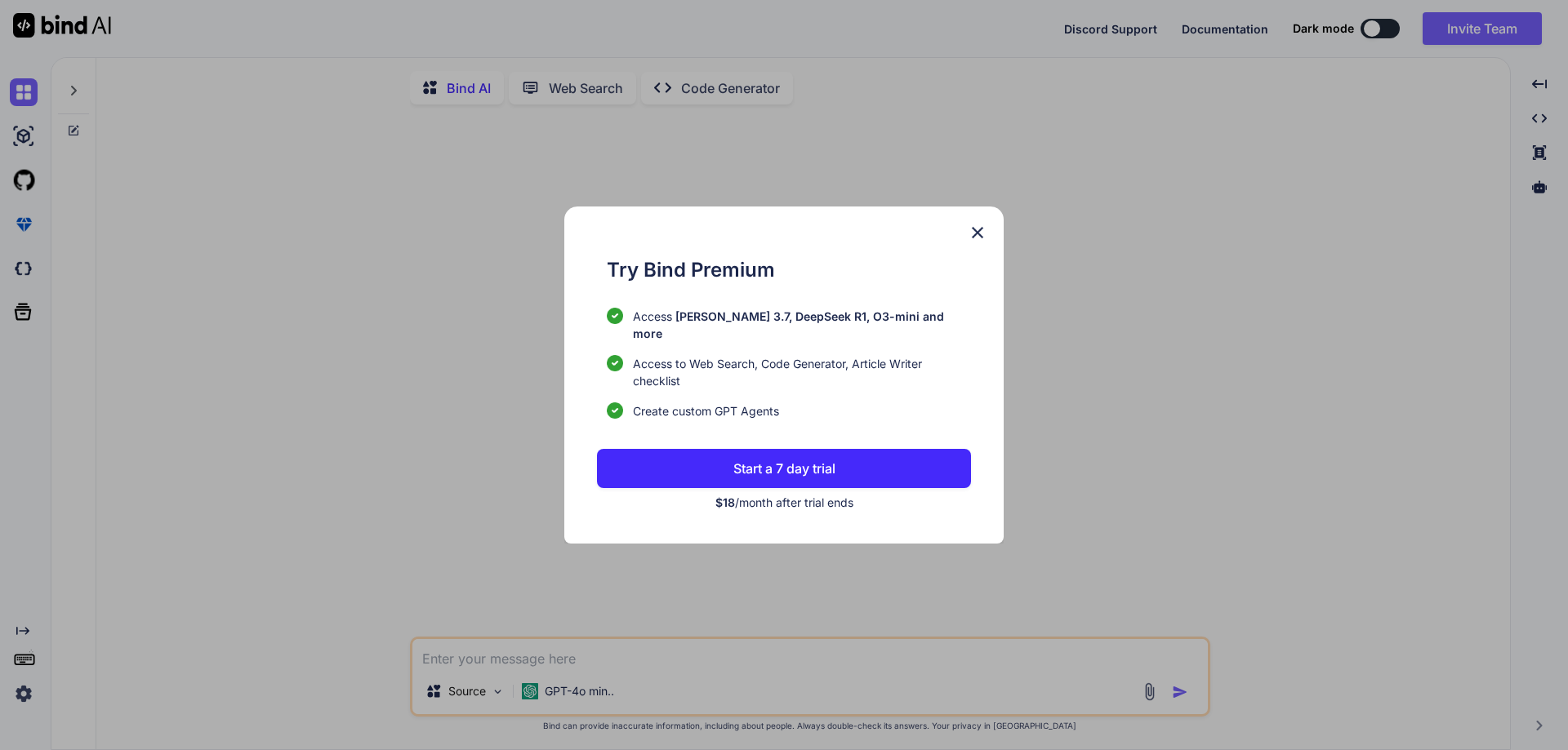
click at [976, 238] on img at bounding box center [977, 232] width 19 height 19
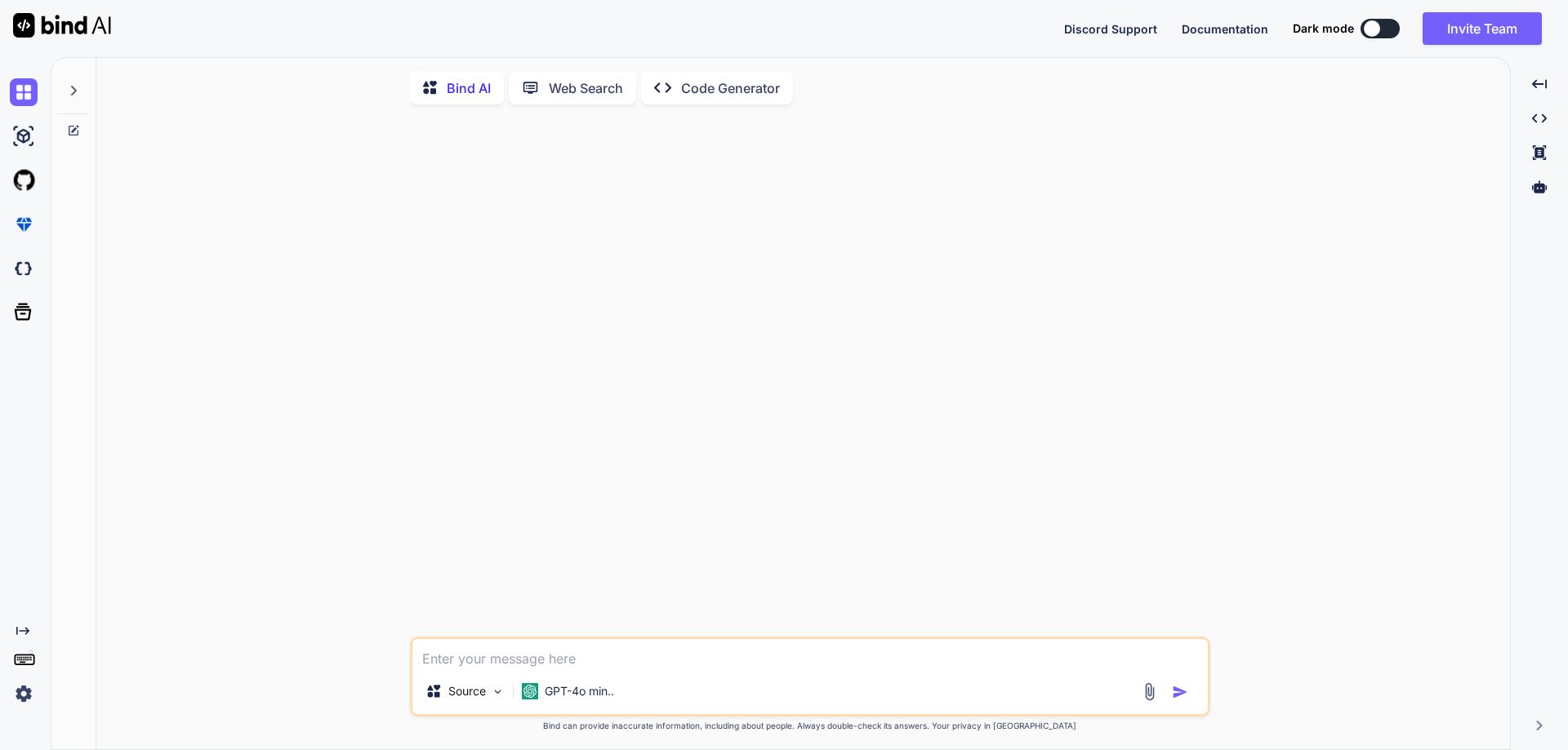
click at [914, 200] on div at bounding box center [811, 377] width 797 height 519
click at [20, 692] on img at bounding box center [23, 693] width 28 height 28
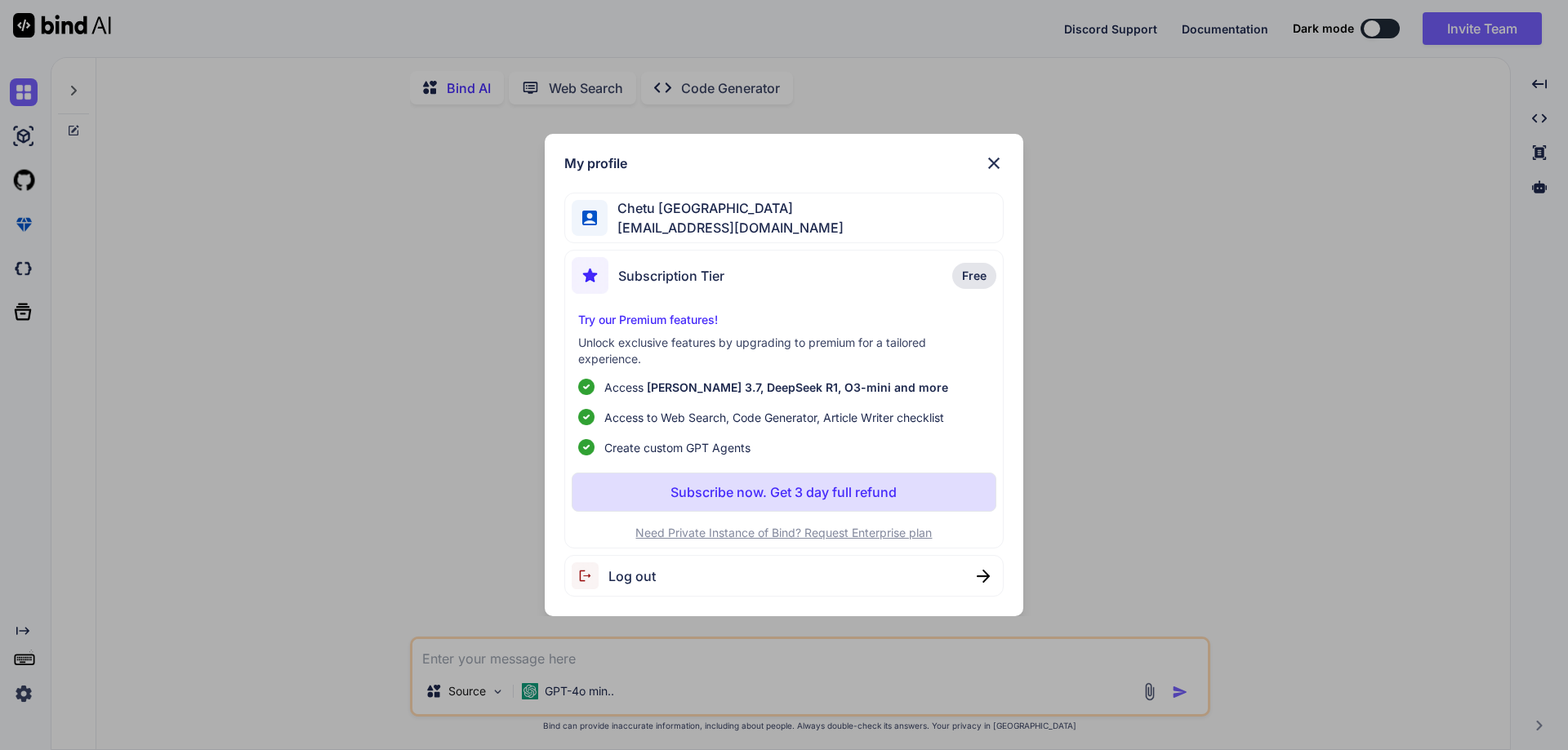
click at [629, 581] on span "Log out" at bounding box center [632, 576] width 48 height 19
click at [782, 278] on div "Subscription Tier Free" at bounding box center [784, 279] width 426 height 43
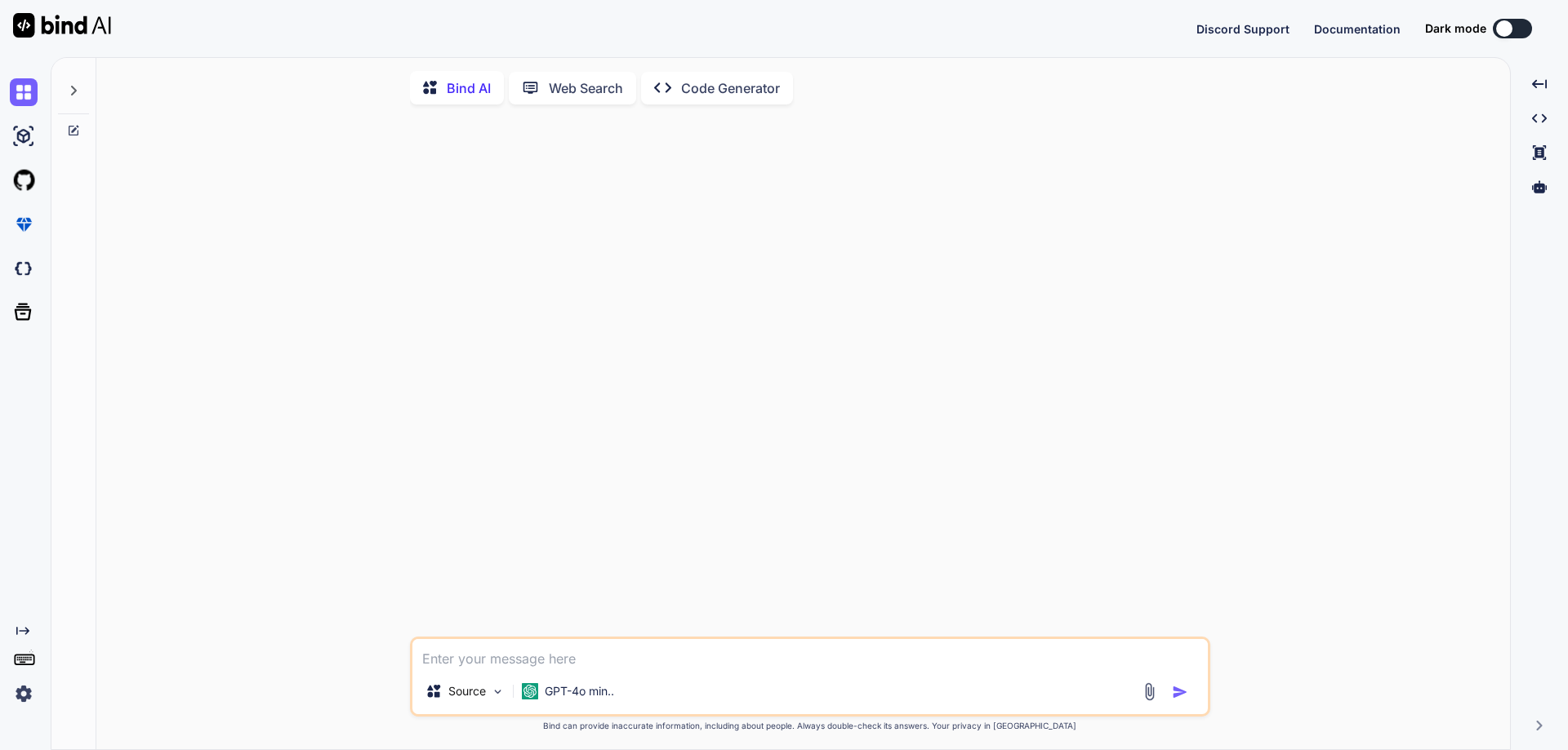
type textarea "x"
click at [1504, 27] on button "Sign in" at bounding box center [1498, 28] width 88 height 33
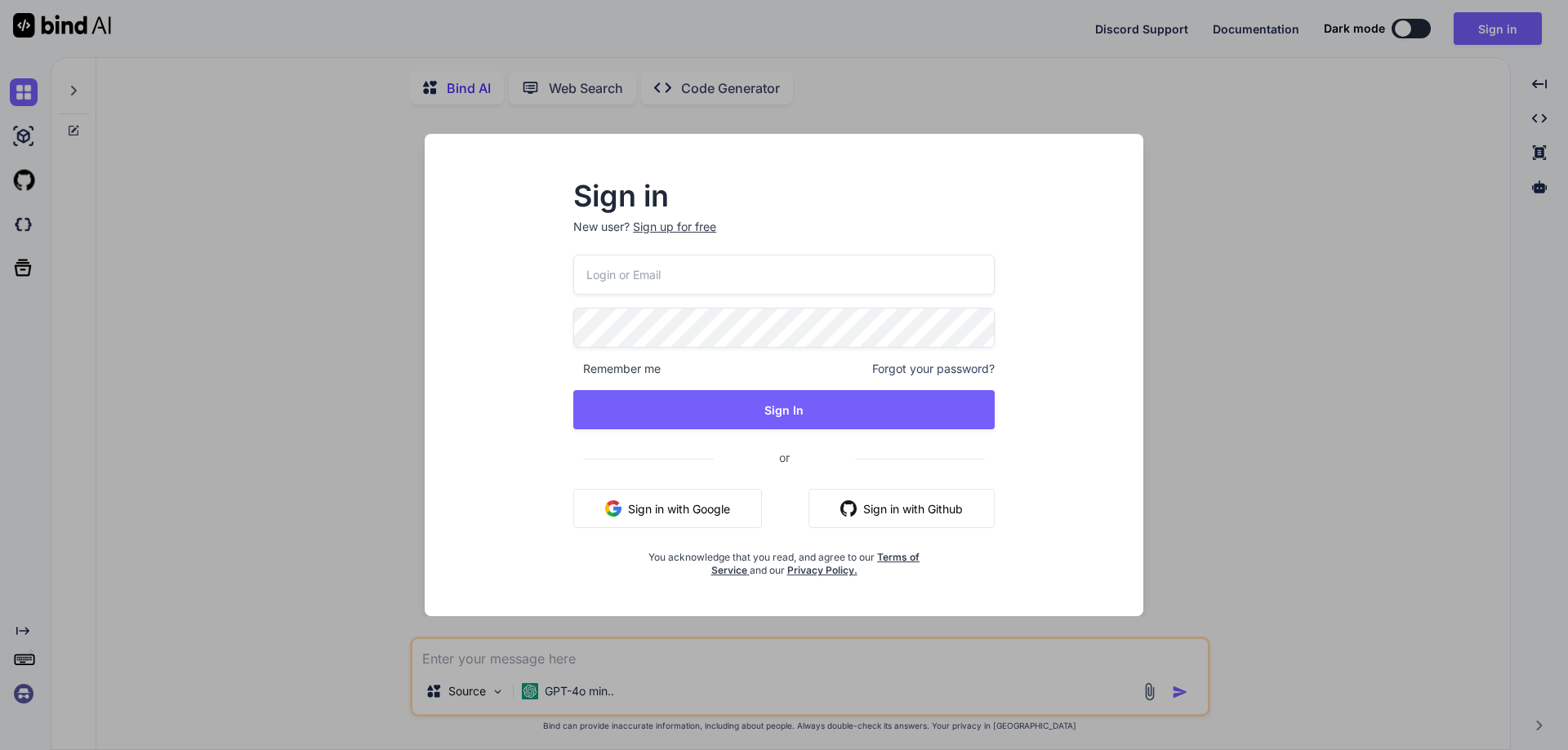
click at [853, 284] on input "email" at bounding box center [784, 274] width 421 height 40
paste input "pramodk8860@yopmail.com"
type input "pramodk8860@yopmail.com"
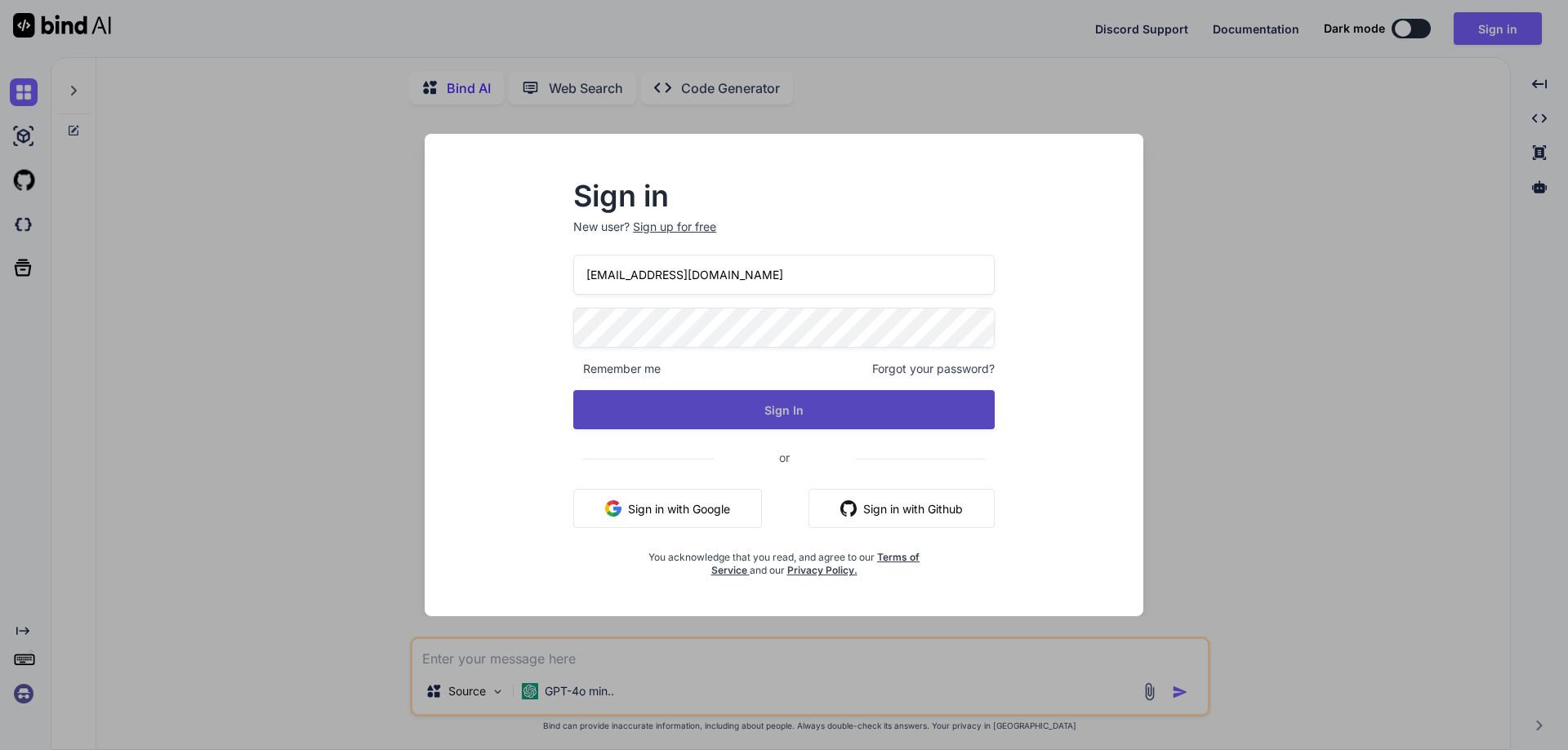
click at [784, 409] on button "Sign In" at bounding box center [784, 410] width 421 height 39
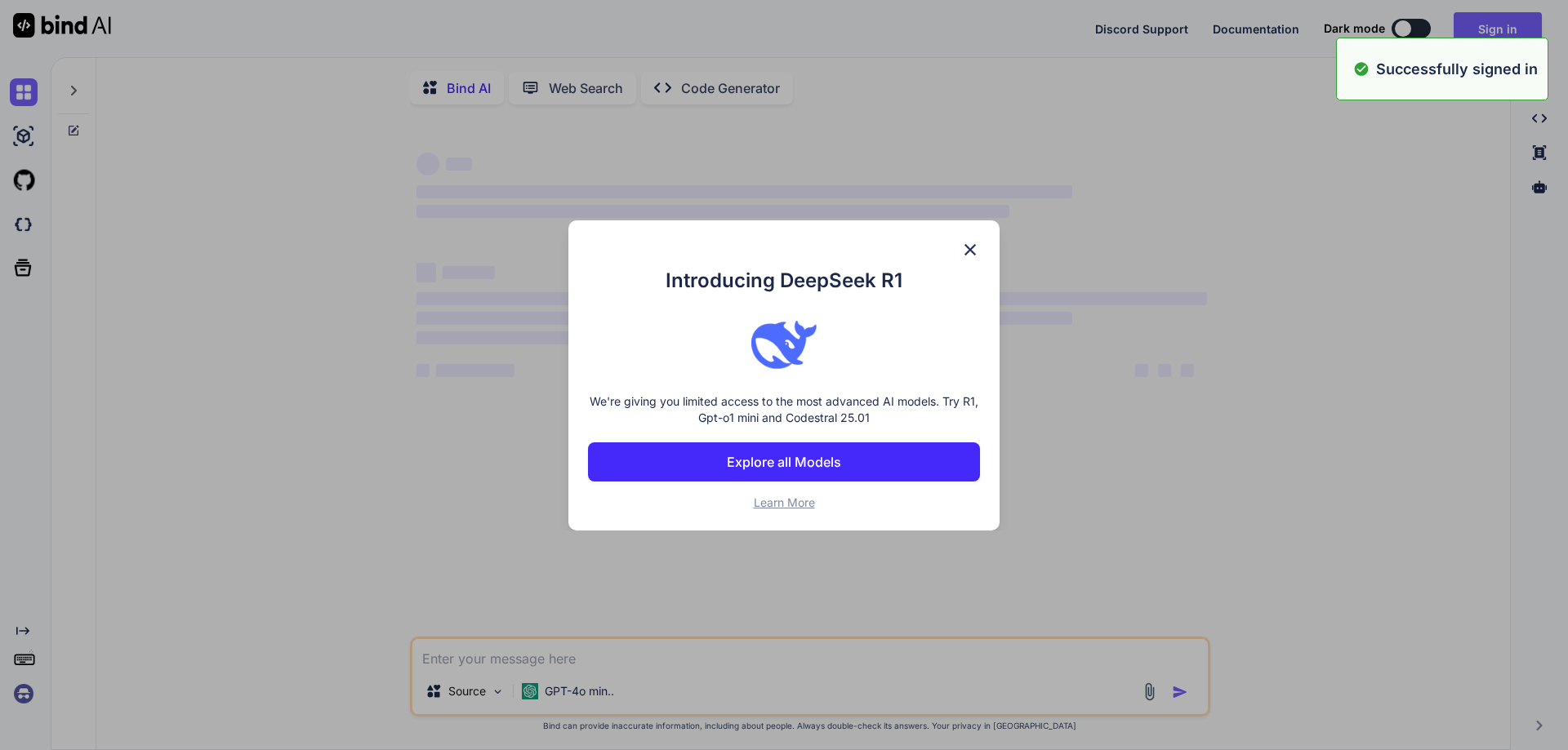
click at [1507, 28] on div "Introducing DeepSeek R1 We're giving you limited access to the most advanced AI…" at bounding box center [784, 375] width 1568 height 750
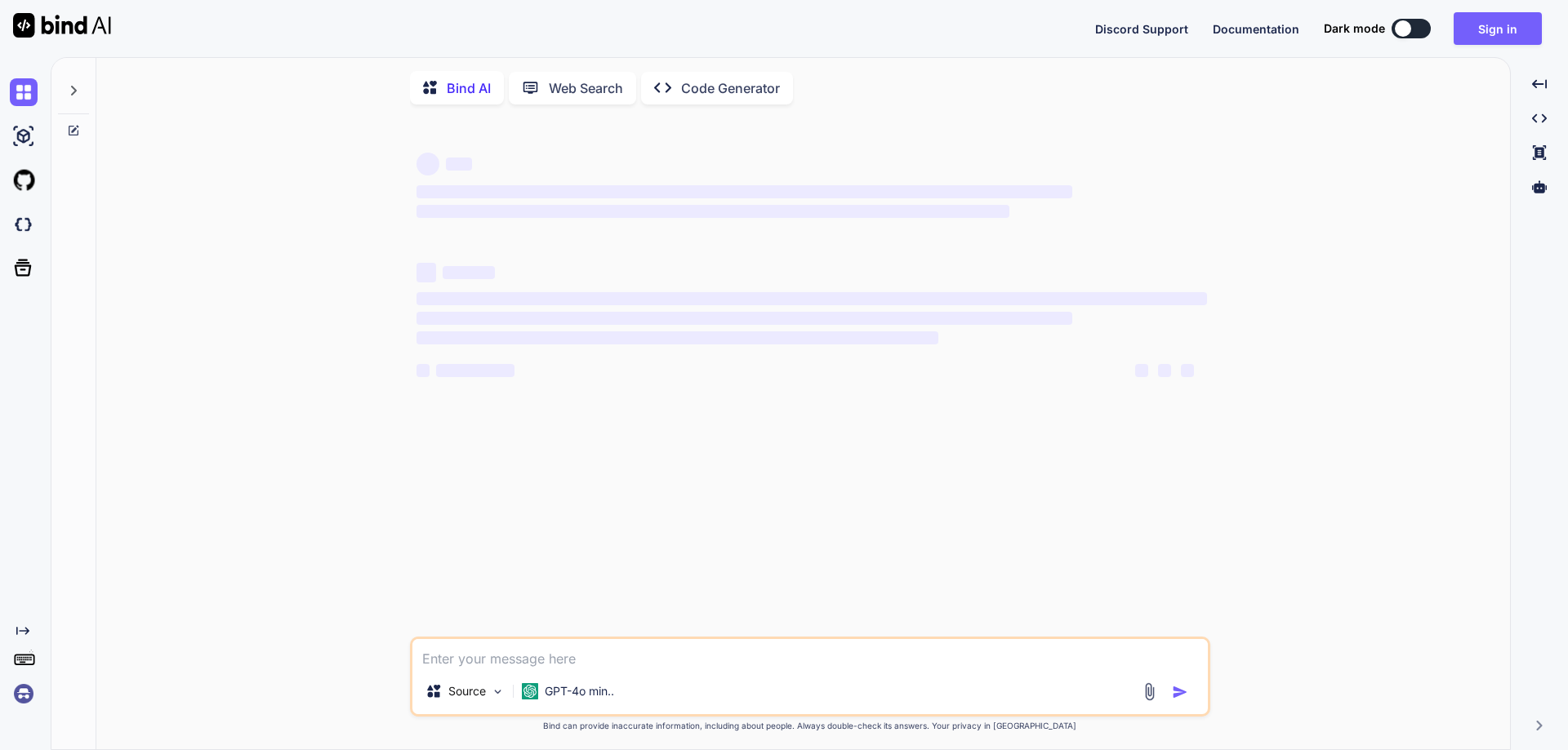
type textarea "x"
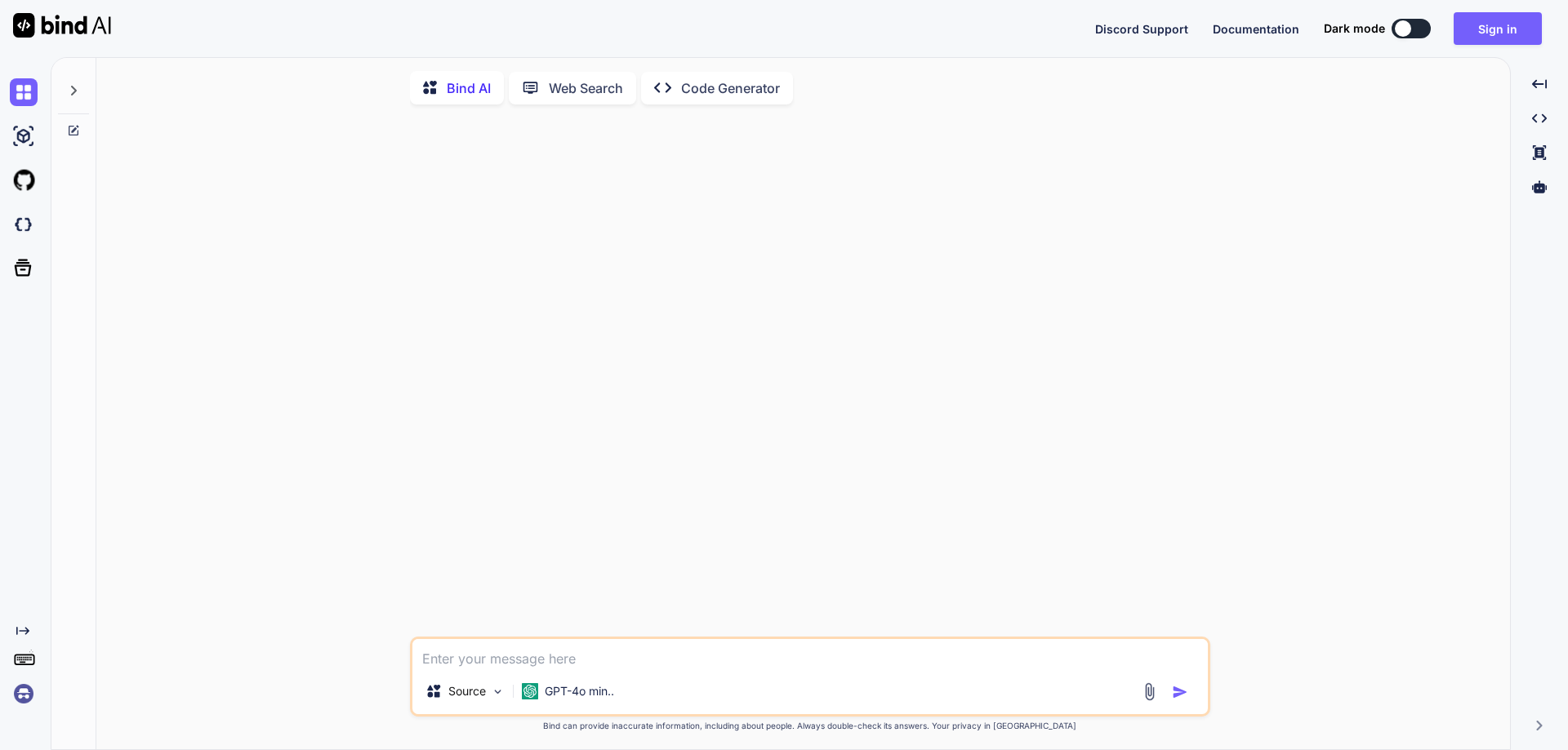
click at [1507, 28] on button "Sign in" at bounding box center [1498, 28] width 88 height 33
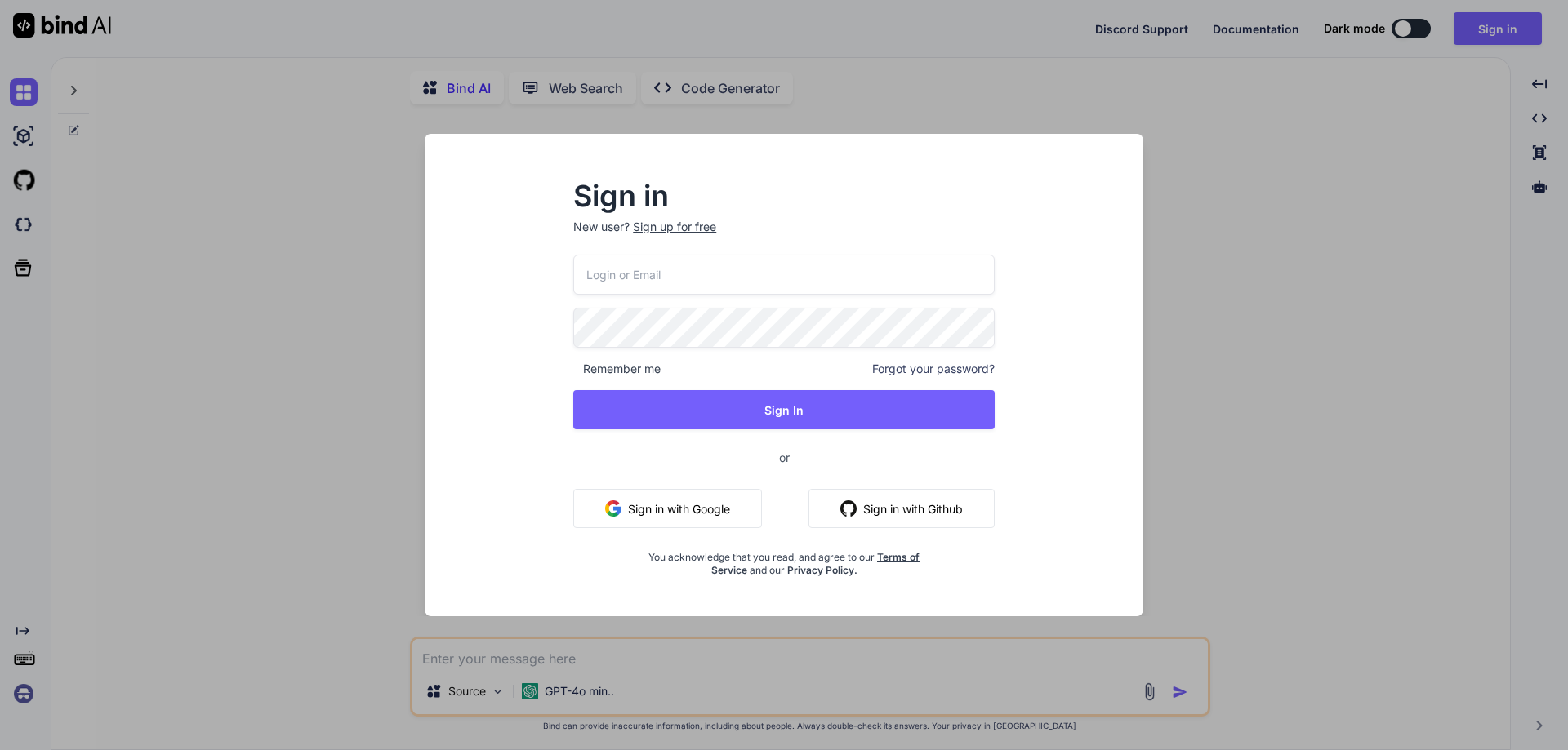
click at [764, 275] on input "email" at bounding box center [784, 274] width 421 height 40
paste input "pramodk8860@yopmail.com"
type input "pramodk8860@yopmail.com"
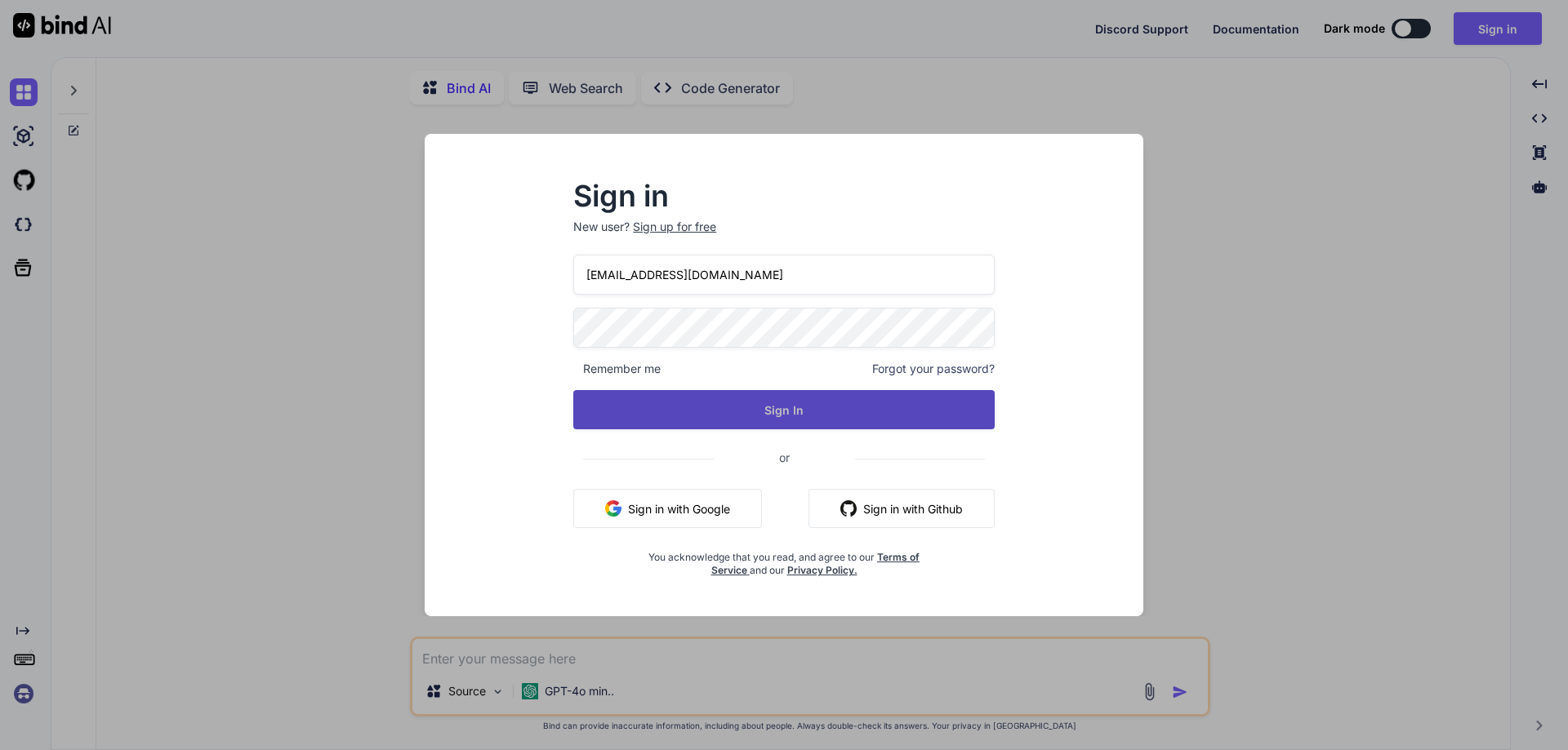
click at [795, 410] on button "Sign In" at bounding box center [784, 410] width 421 height 39
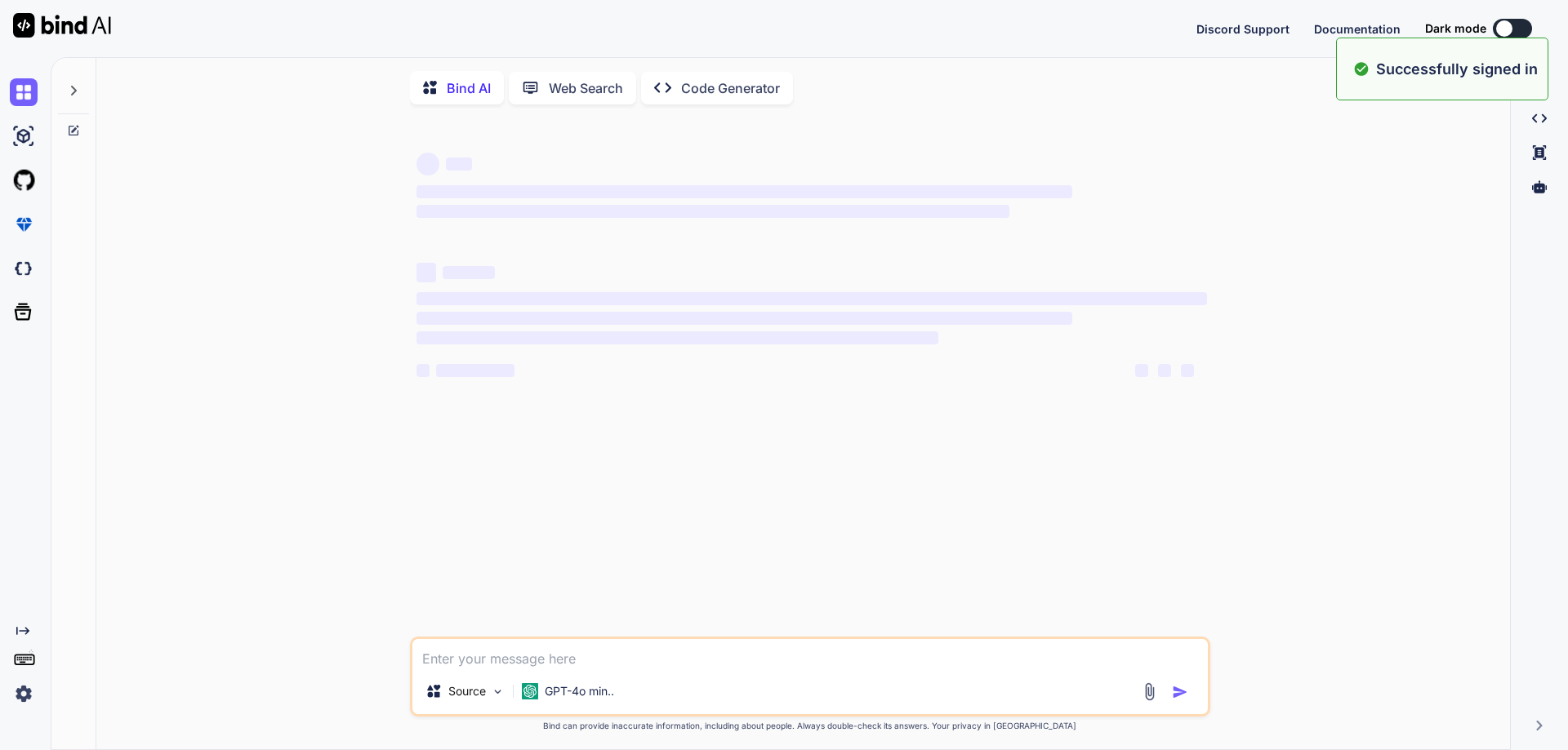
type textarea "x"
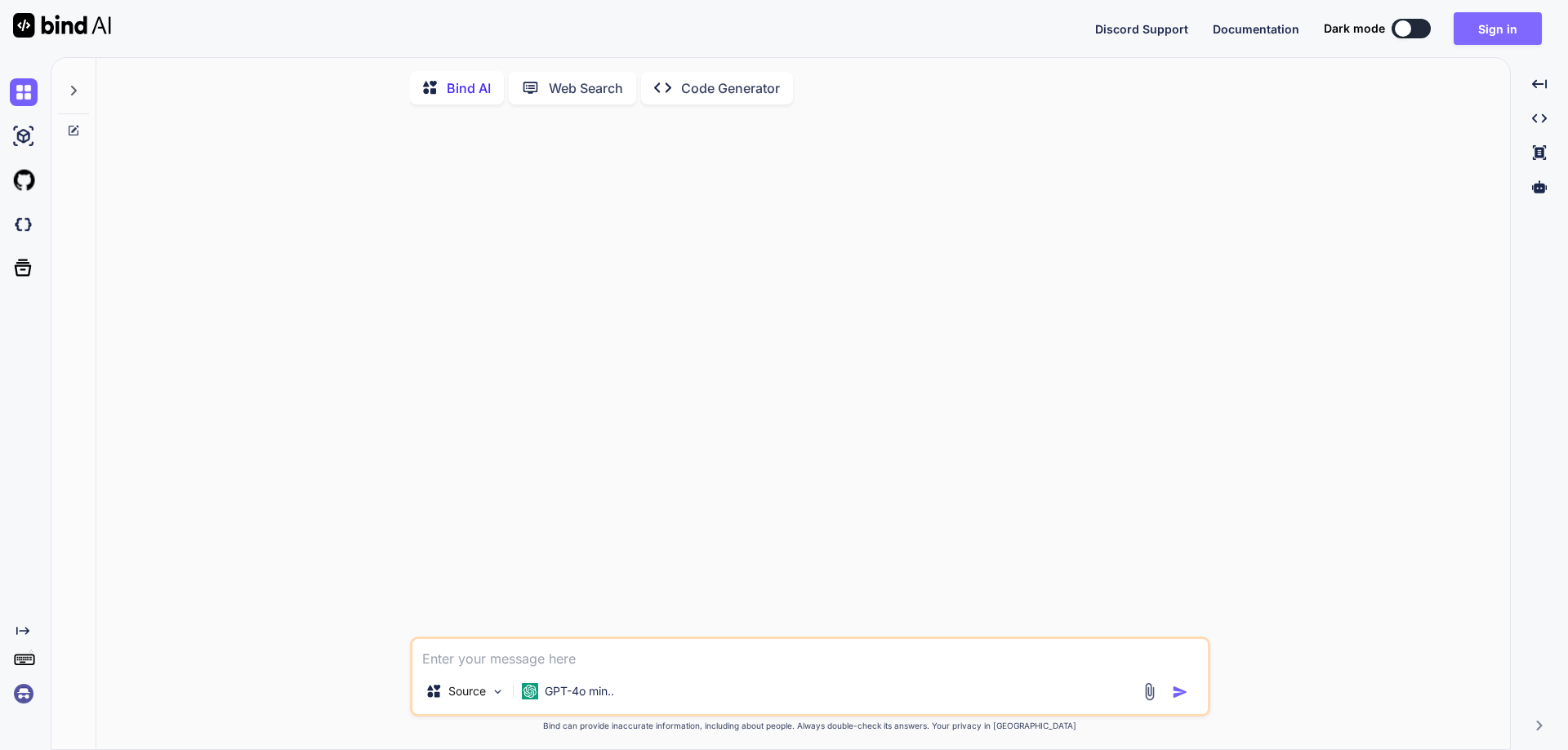
click at [1481, 29] on button "Sign in" at bounding box center [1498, 28] width 88 height 33
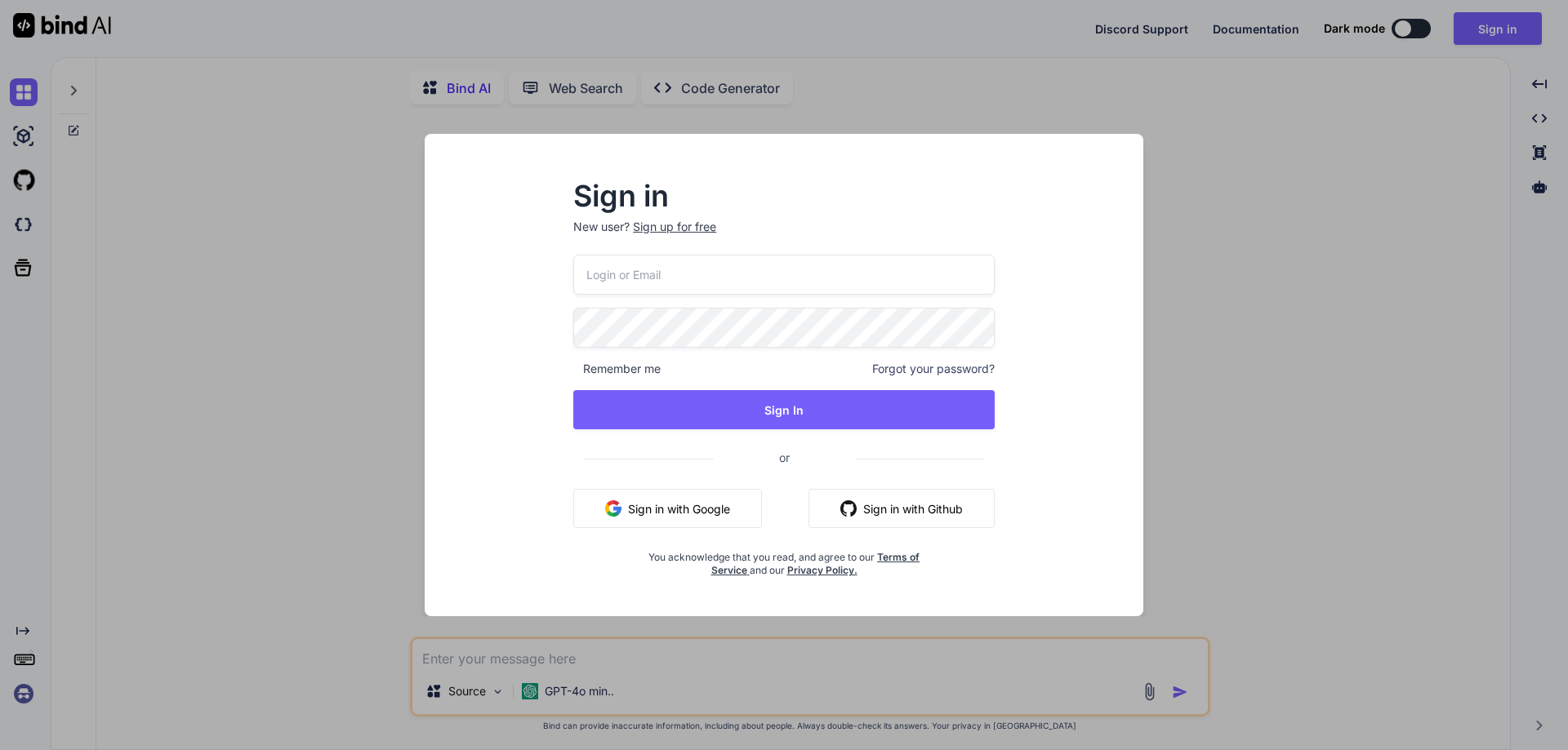
click at [744, 272] on input "email" at bounding box center [784, 274] width 421 height 40
paste input "pramodk8860@yopmail.com"
type input "pramodk8860@yopmail.com"
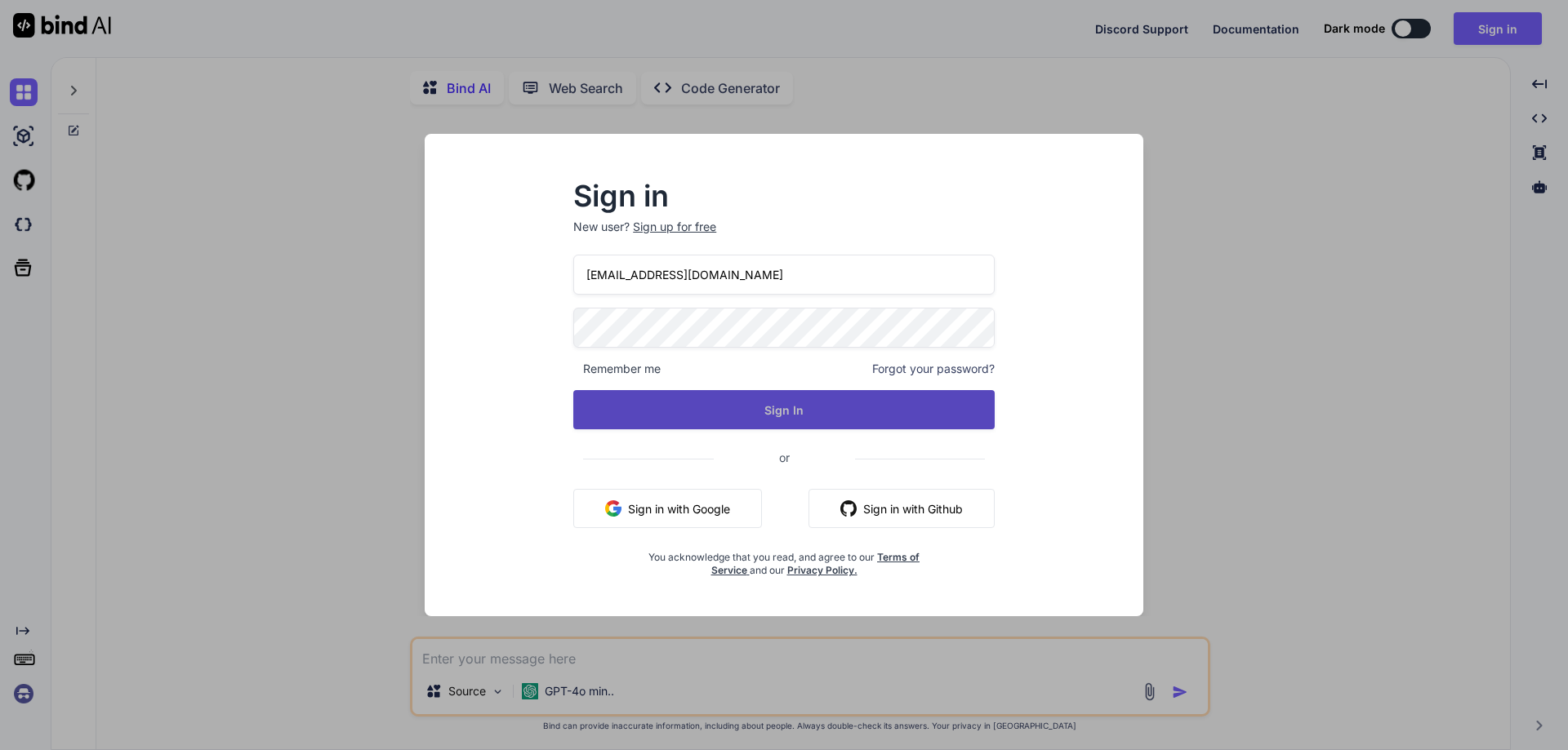
click at [768, 410] on button "Sign In" at bounding box center [784, 410] width 421 height 39
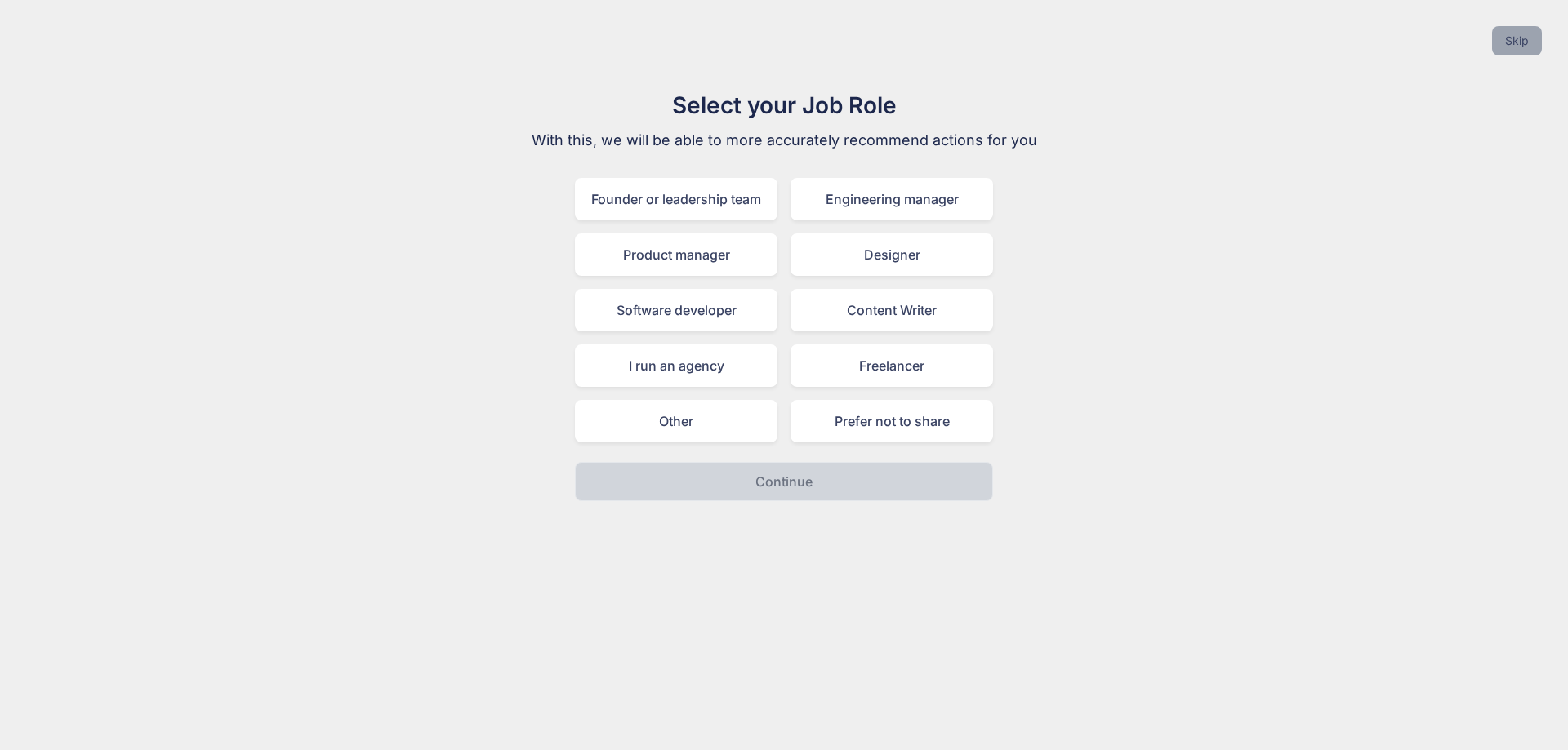
click at [1516, 44] on button "Skip" at bounding box center [1517, 40] width 50 height 29
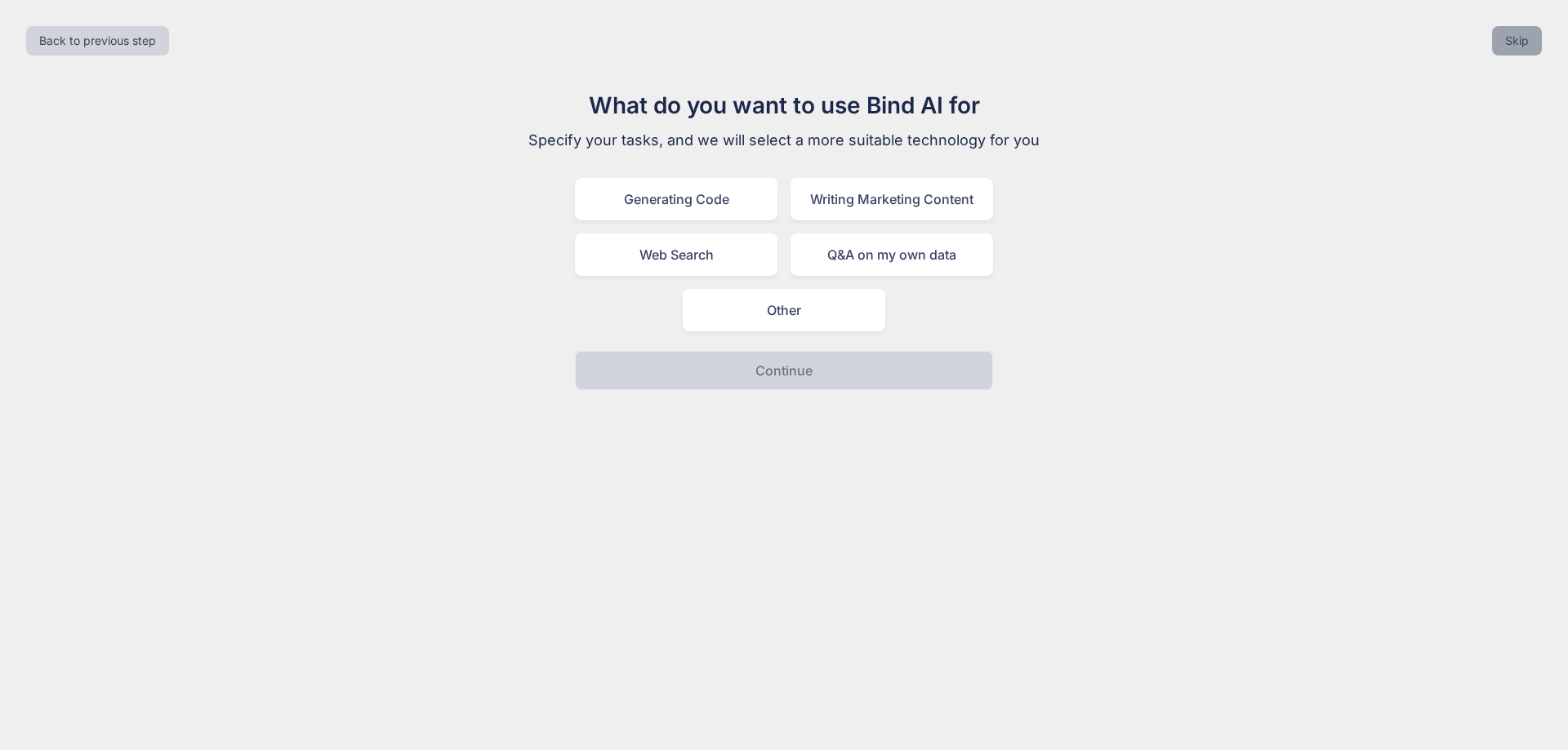
click at [1517, 44] on button "Skip" at bounding box center [1517, 40] width 50 height 29
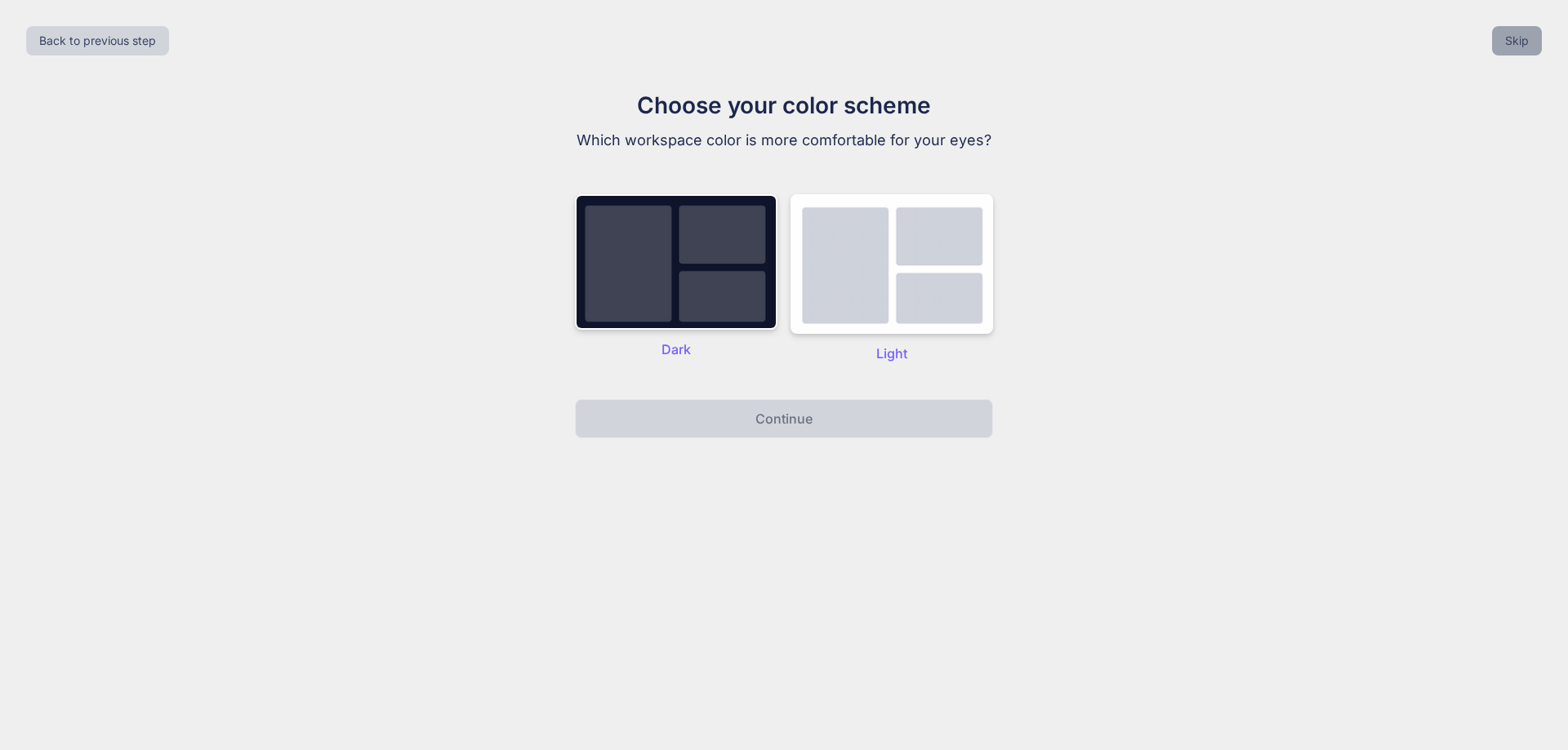
click at [1517, 44] on button "Skip" at bounding box center [1517, 40] width 50 height 29
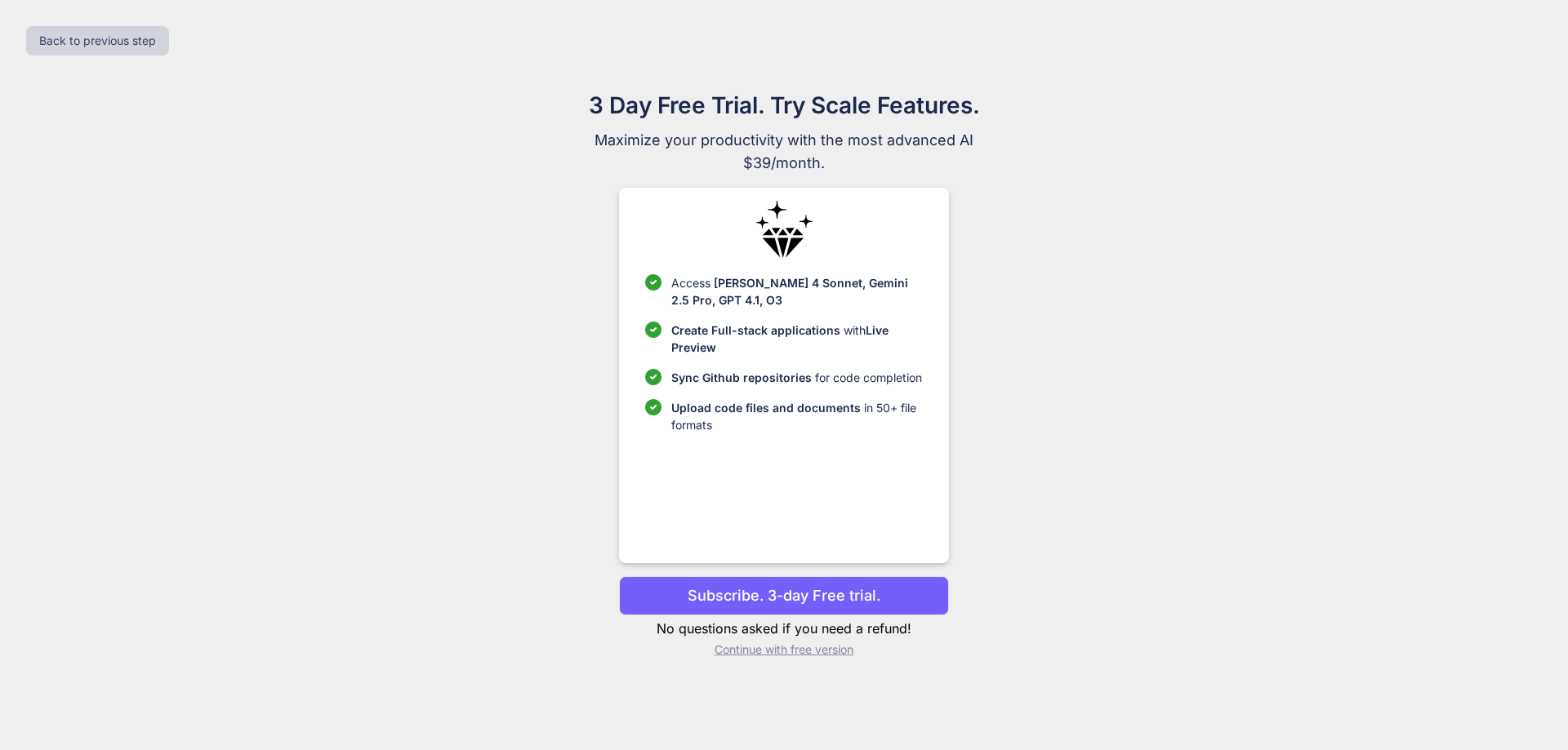
click at [802, 647] on p "Continue with free version" at bounding box center [784, 650] width 329 height 17
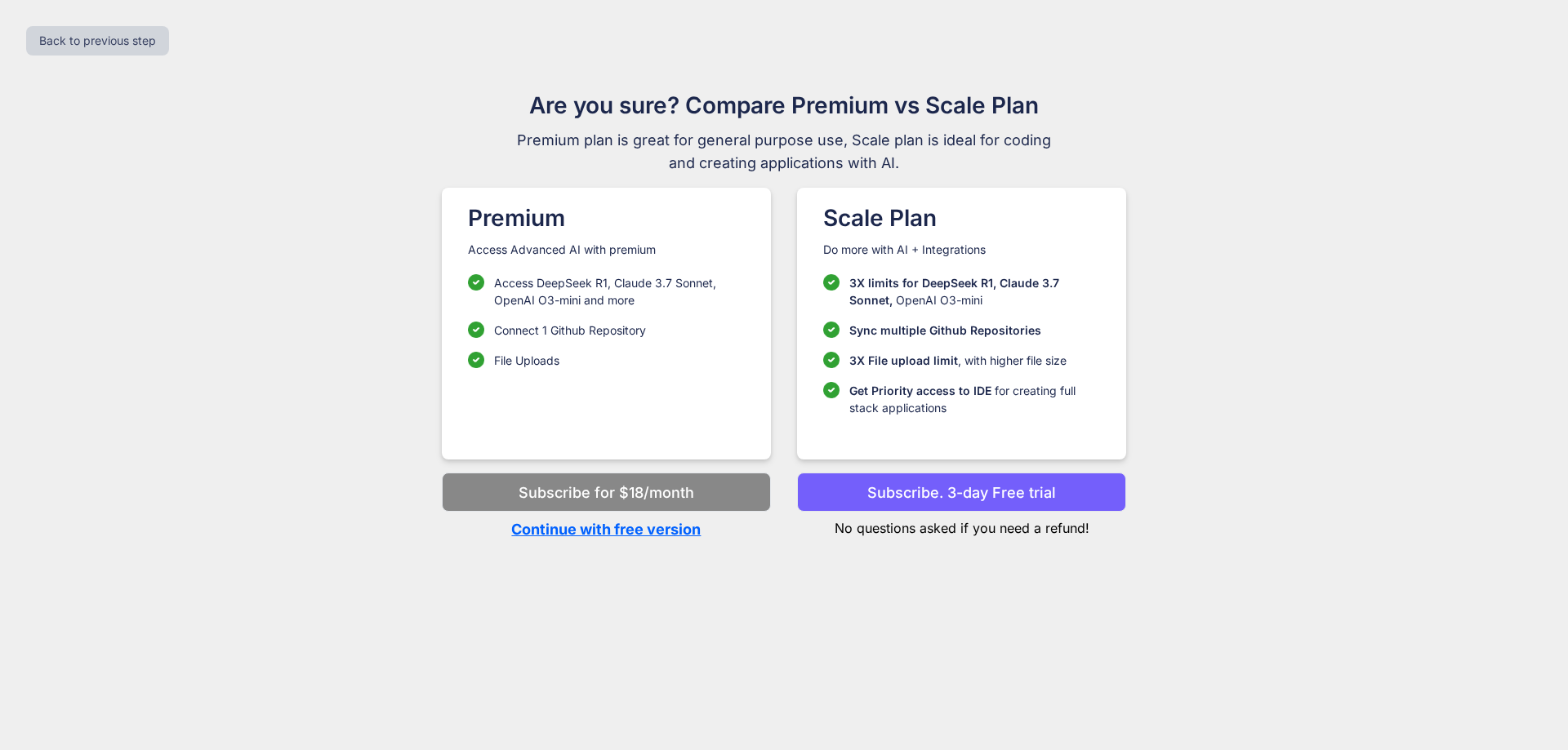
click at [622, 529] on p "Continue with free version" at bounding box center [606, 529] width 329 height 22
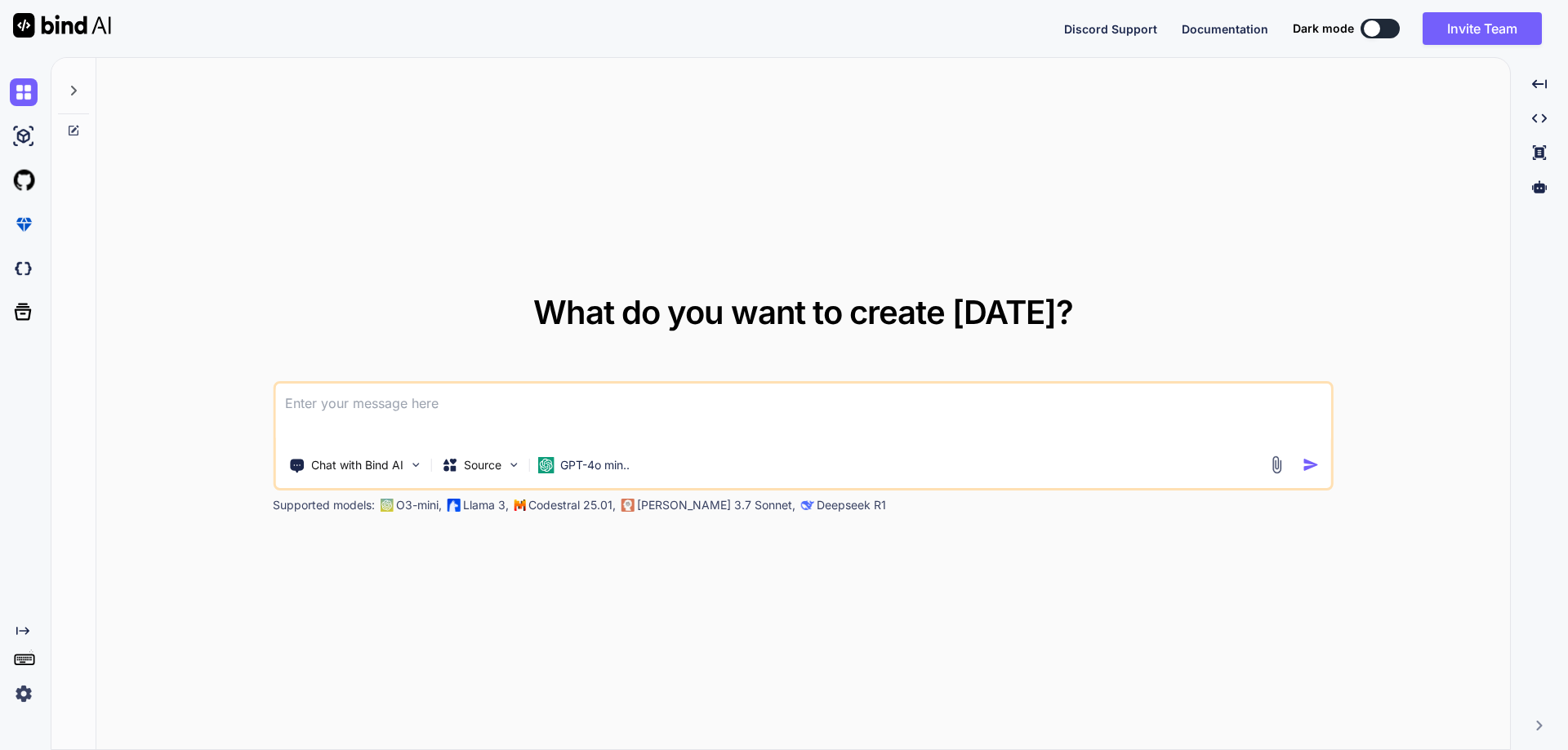
click at [421, 404] on textarea at bounding box center [803, 414] width 1056 height 60
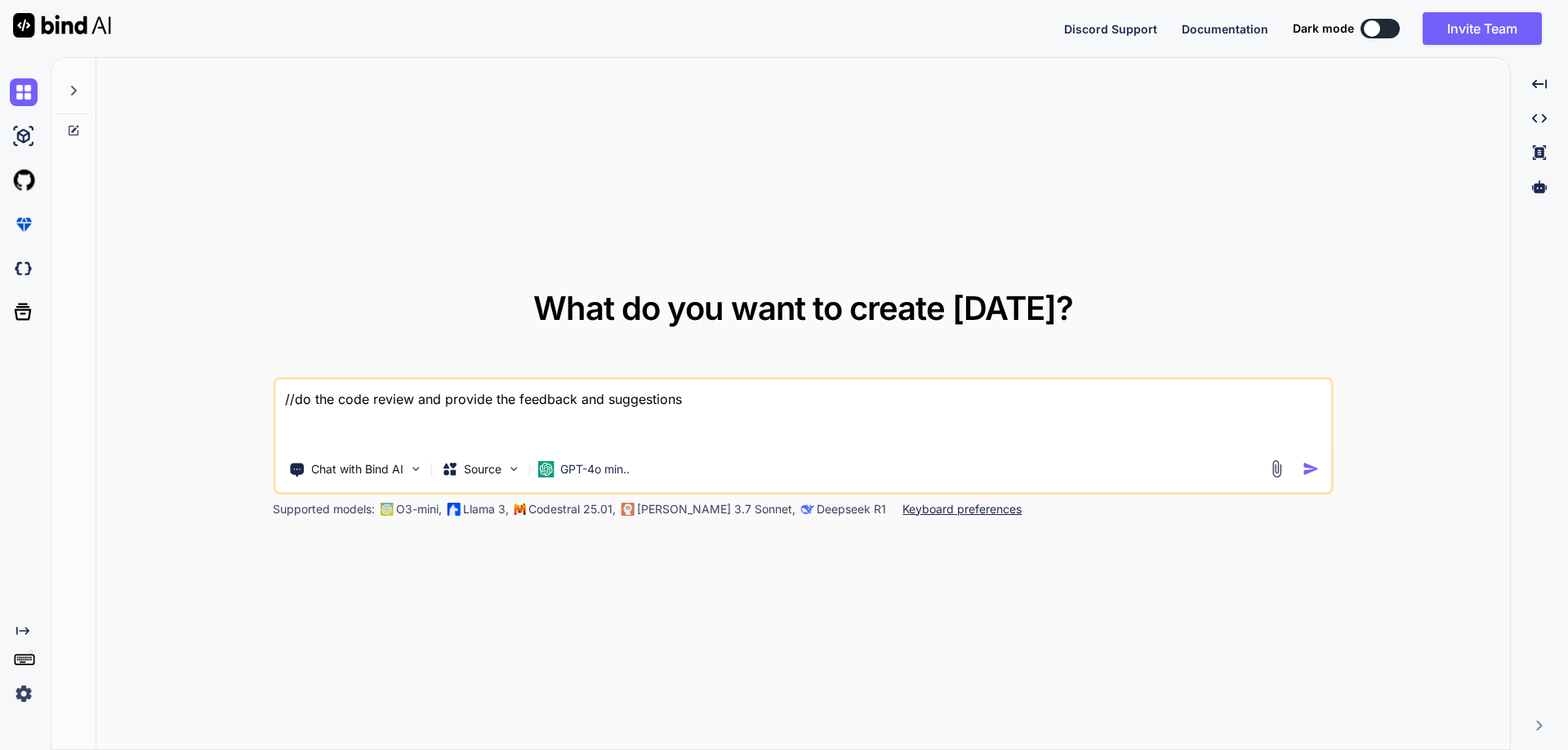
click at [548, 437] on textarea "//do the code review and provide the feedback and suggestions" at bounding box center [803, 414] width 1056 height 68
paste textarea "[HttpPost("CreateProject")] public async Task<IActionResult> CreateProject([Fro…"
type textarea "//do the code review and provide the feedback and suggestions [HttpPost("Create…"
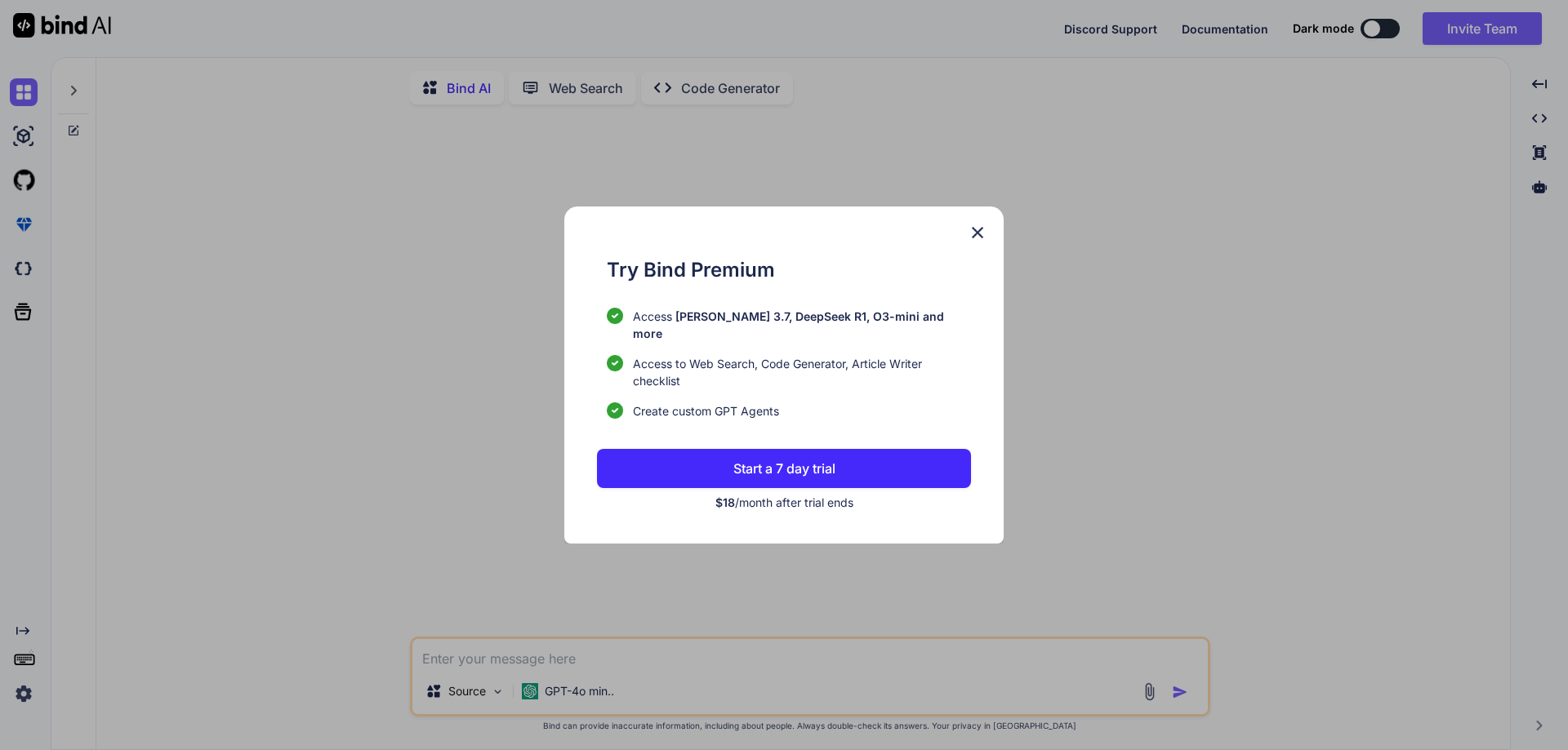
click at [828, 459] on p "Start a 7 day trial" at bounding box center [784, 468] width 102 height 19
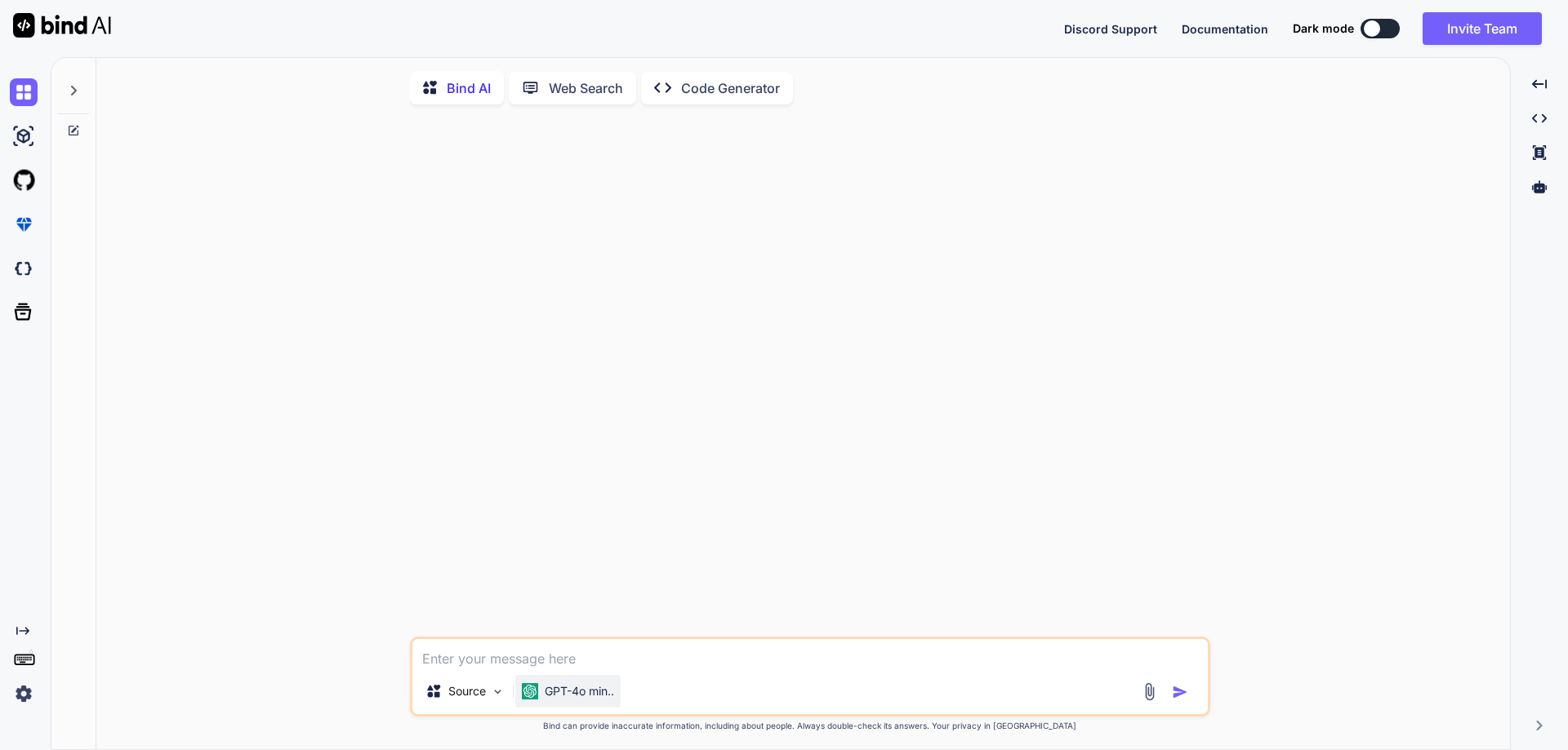
click at [583, 700] on p "GPT-4o min.." at bounding box center [579, 692] width 69 height 17
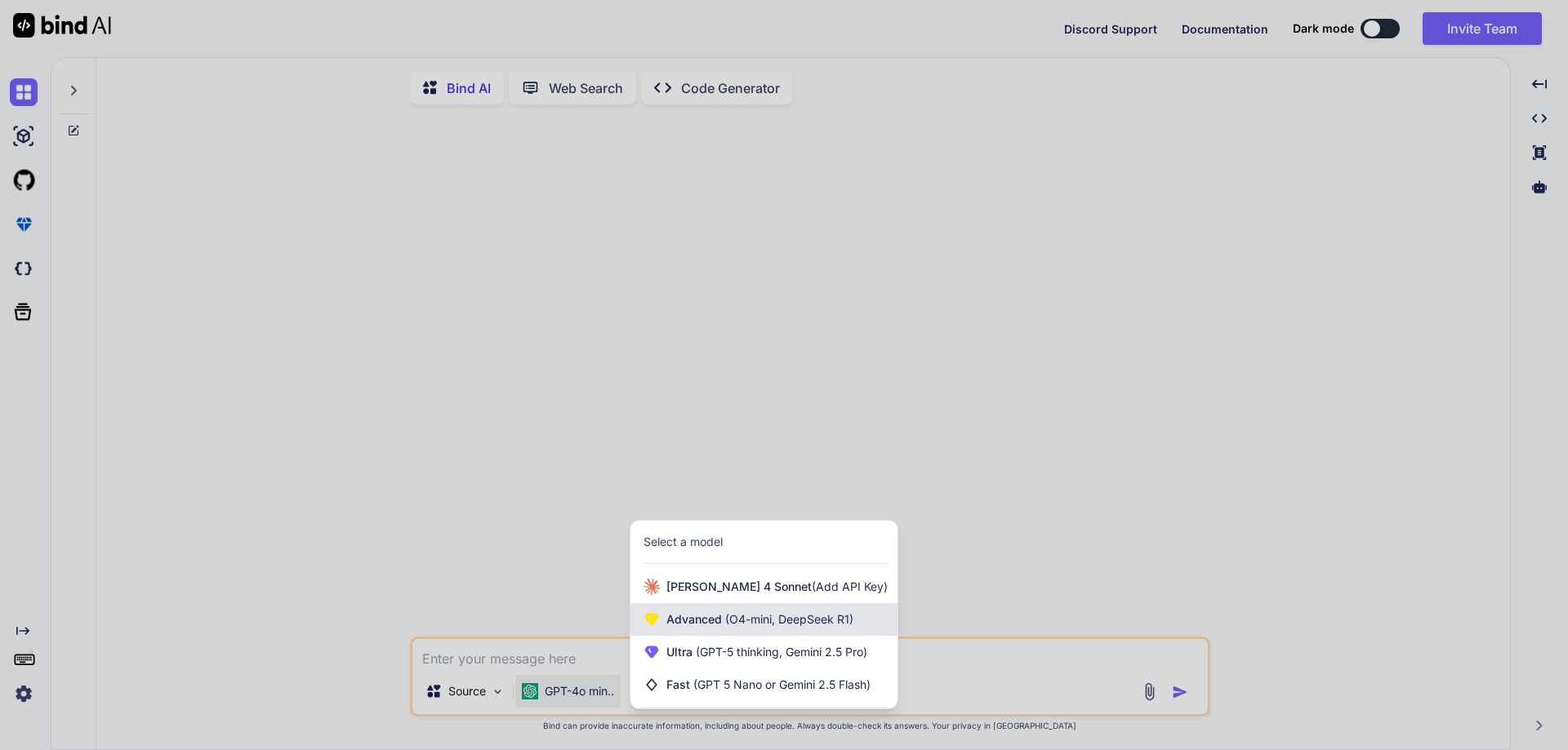
click at [729, 628] on span "Advanced (O4-mini, DeepSeek R1)" at bounding box center [760, 620] width 187 height 17
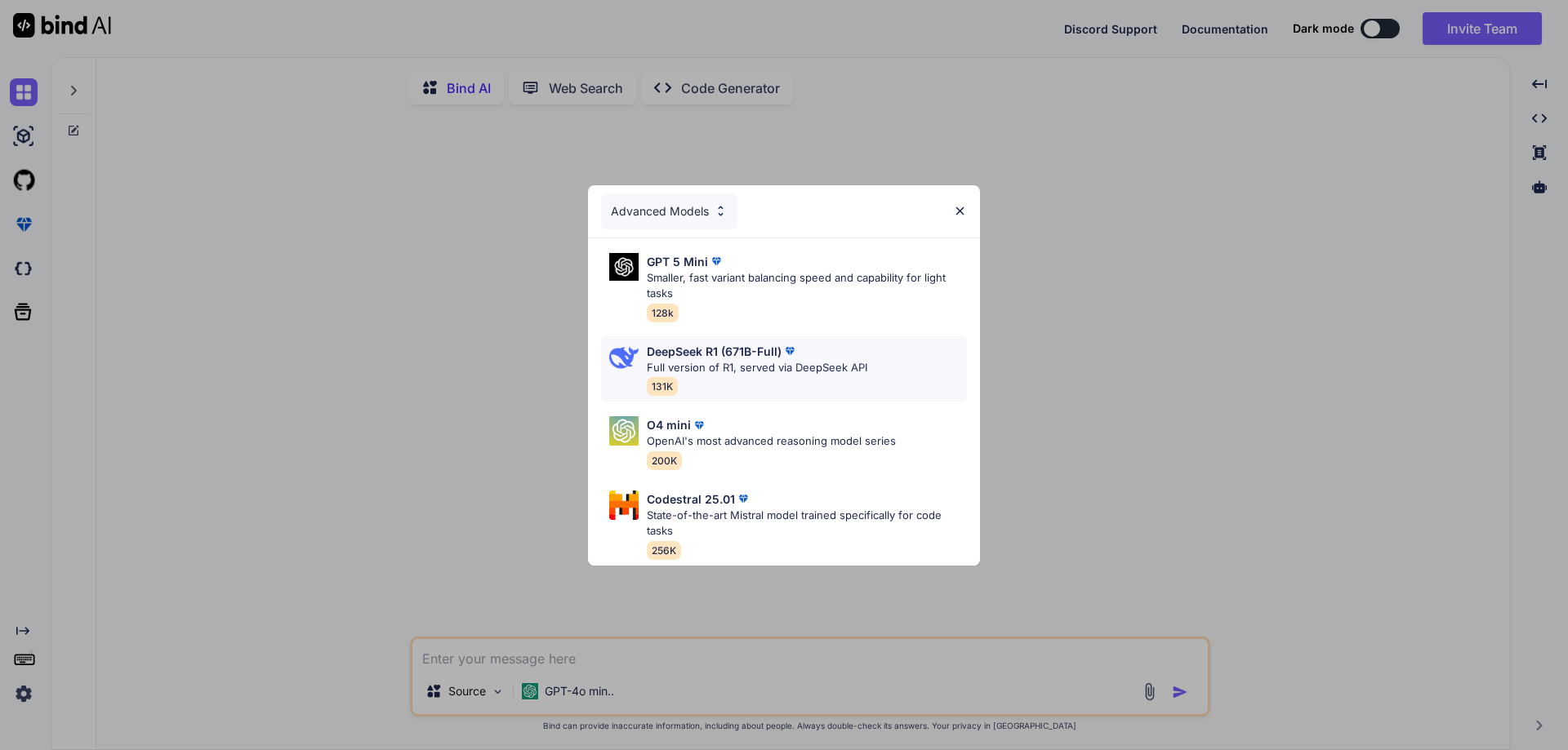
click at [727, 360] on p "Full version of R1, served via DeepSeek API" at bounding box center [757, 369] width 220 height 17
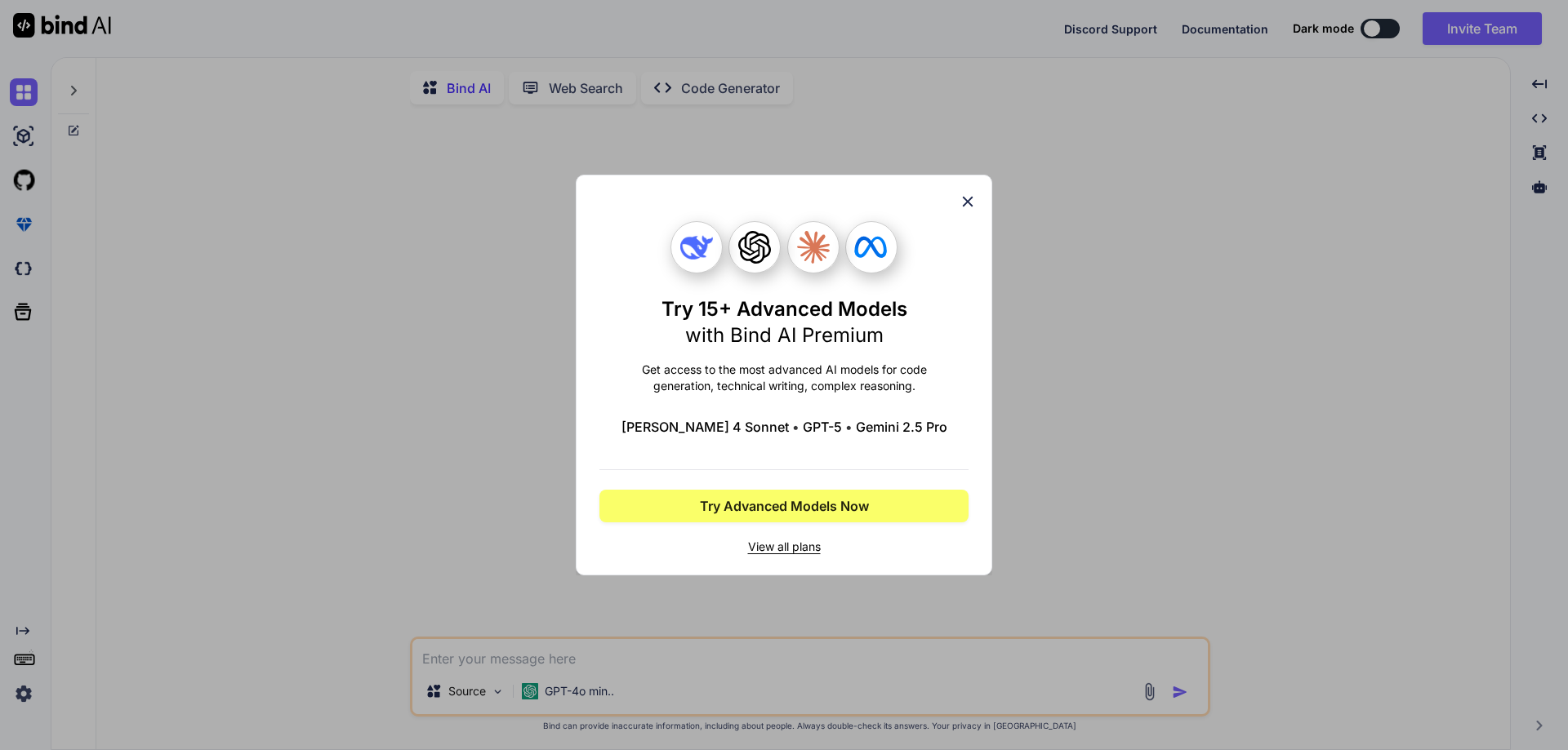
click at [968, 201] on icon at bounding box center [968, 202] width 11 height 11
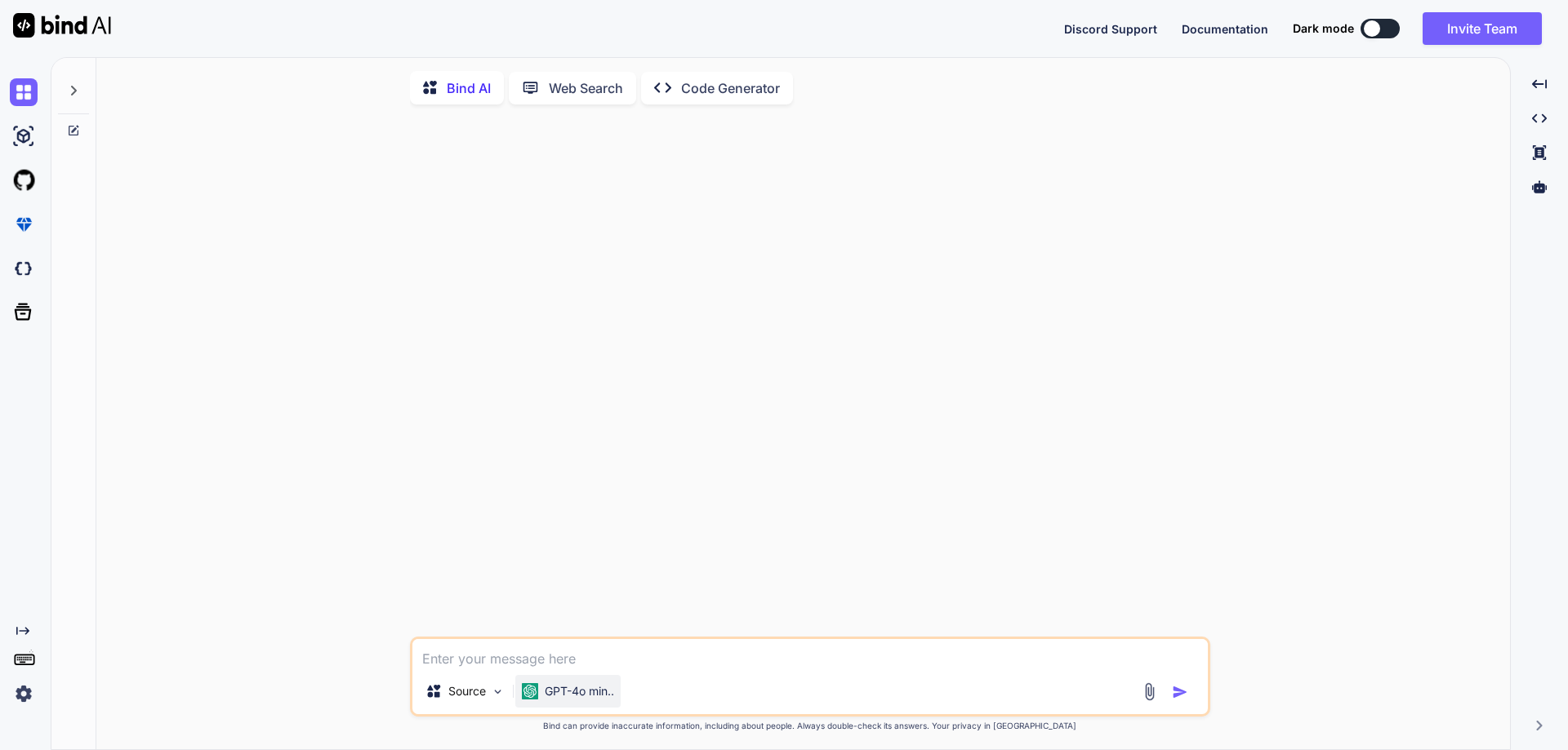
click at [587, 700] on p "GPT-4o min.." at bounding box center [579, 692] width 69 height 17
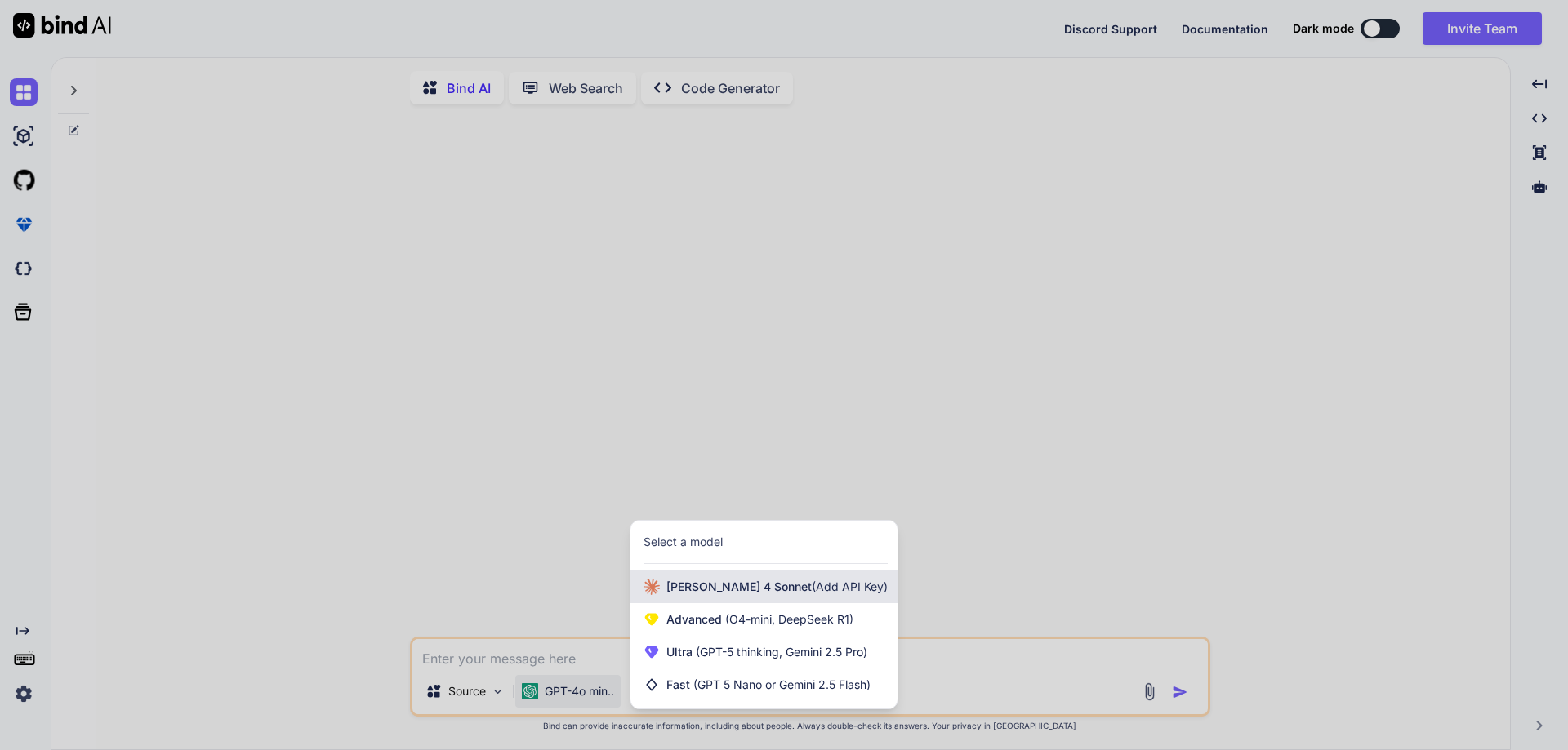
click at [727, 595] on span "[PERSON_NAME] 4 Sonnet (Add API Key)" at bounding box center [777, 587] width 221 height 17
type textarea "x"
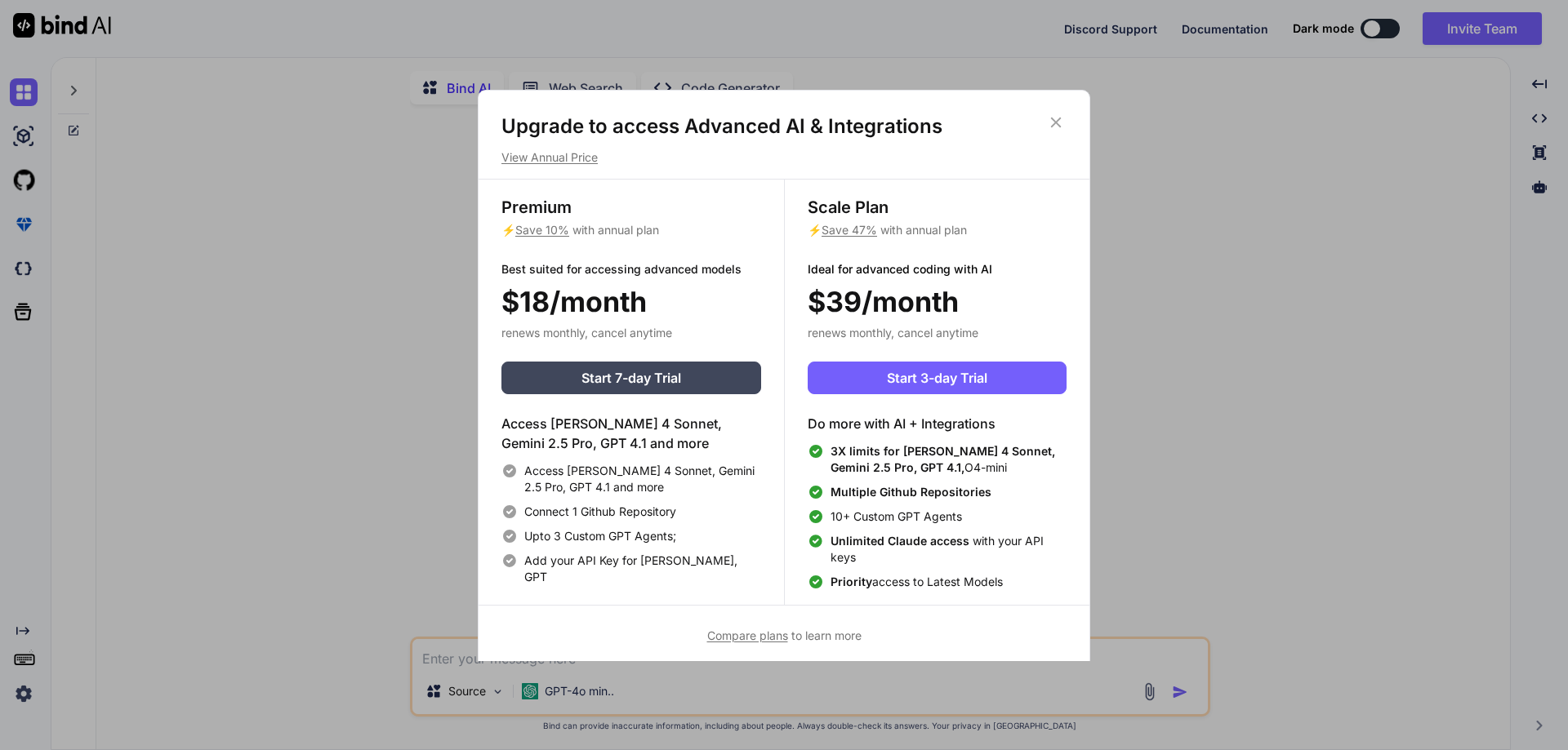
click at [1057, 120] on icon at bounding box center [1056, 122] width 11 height 11
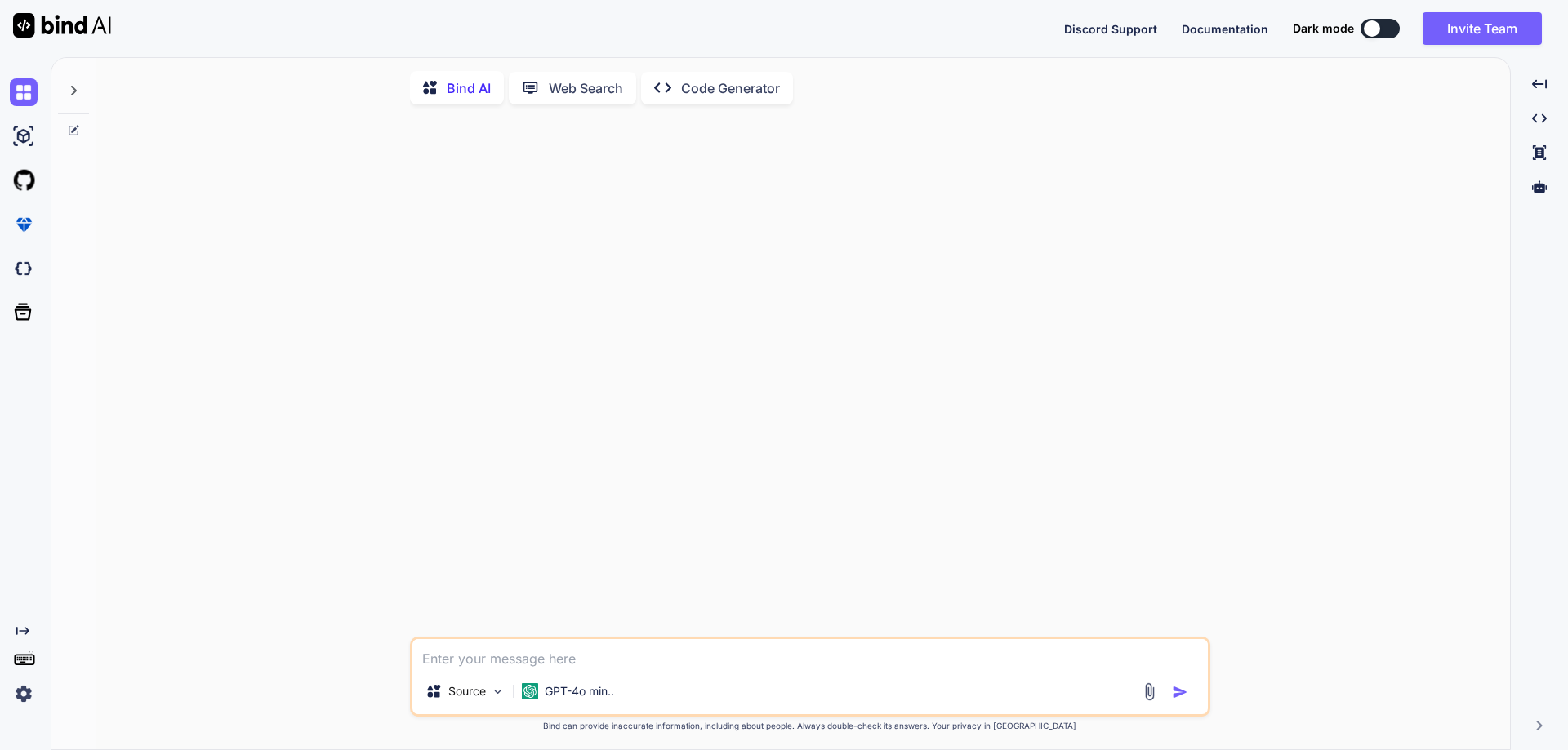
click at [945, 340] on div at bounding box center [811, 377] width 797 height 519
